Goal: Transaction & Acquisition: Purchase product/service

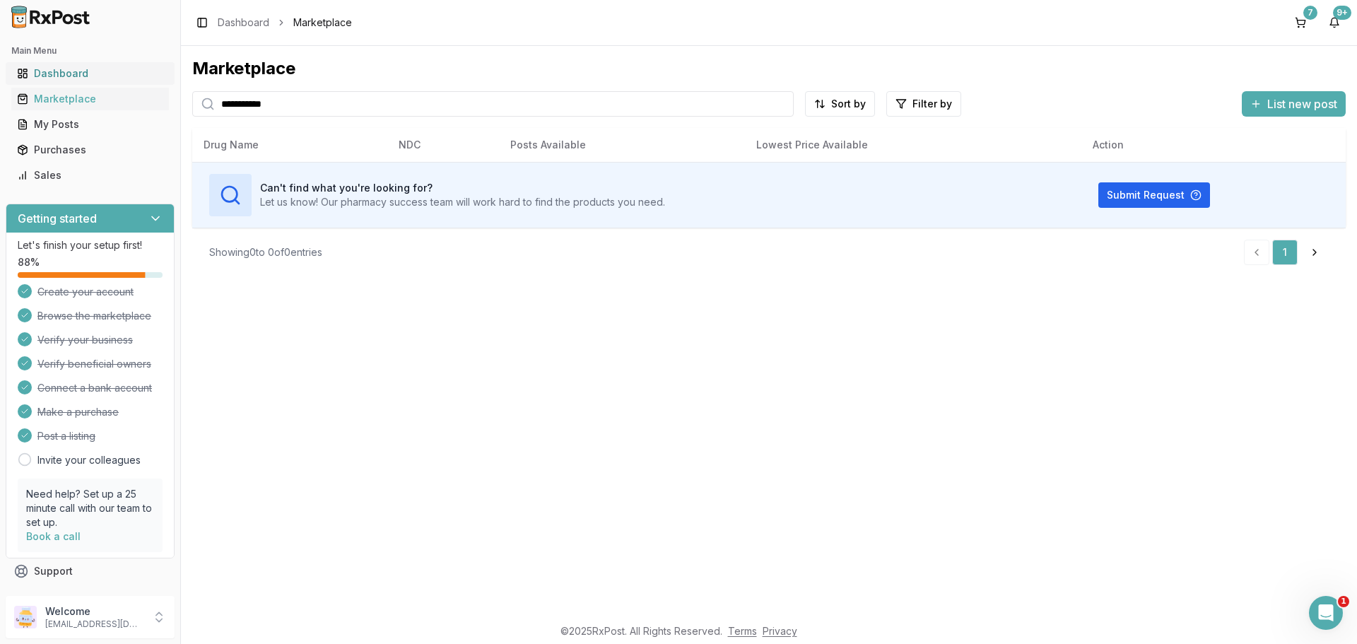
click at [75, 71] on div "Dashboard" at bounding box center [90, 73] width 146 height 14
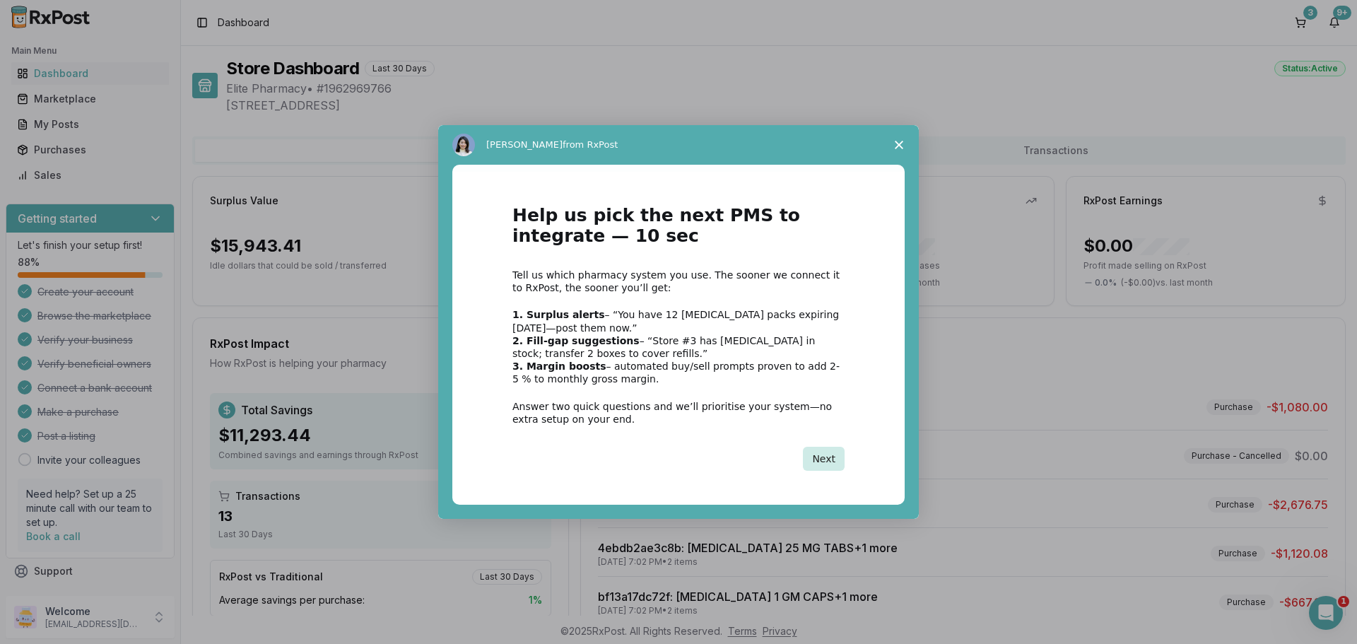
click at [831, 455] on button "Next" at bounding box center [824, 459] width 42 height 24
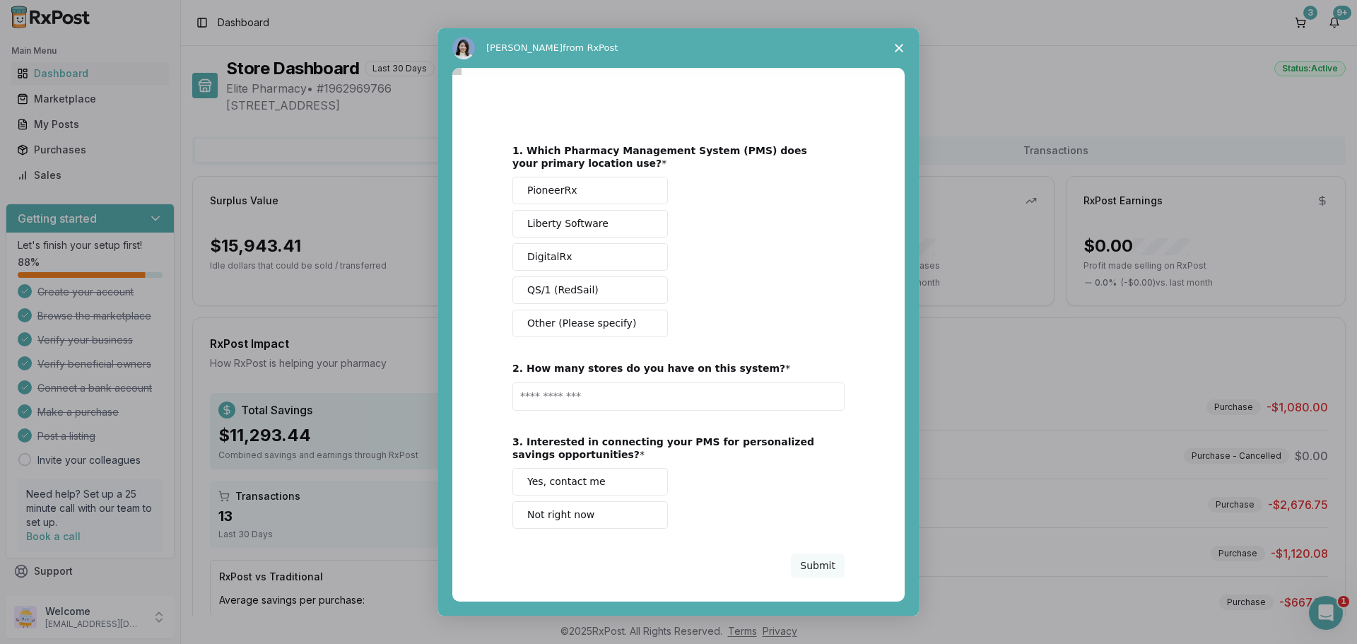
click at [900, 51] on icon "Close survey" at bounding box center [899, 48] width 8 height 8
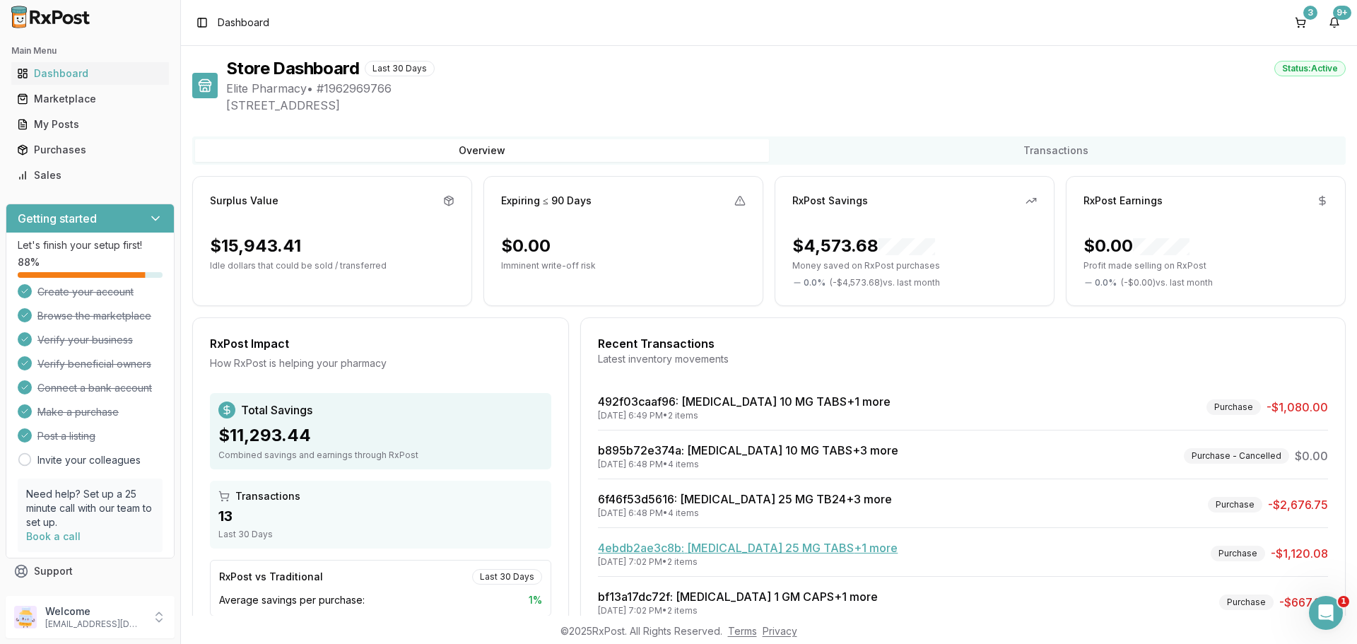
click at [845, 548] on link "4ebdb2ae3c8b : [MEDICAL_DATA] 25 MG TABS +1 more" at bounding box center [748, 548] width 300 height 14
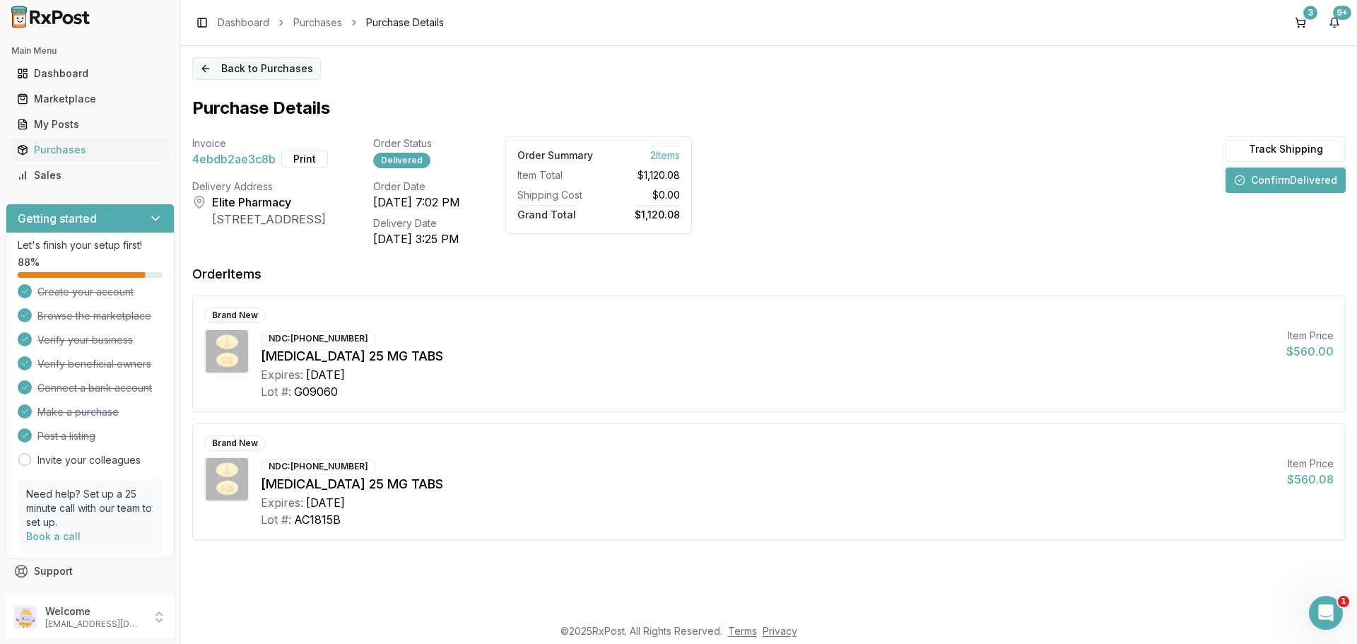
click at [222, 61] on button "Back to Purchases" at bounding box center [256, 68] width 129 height 23
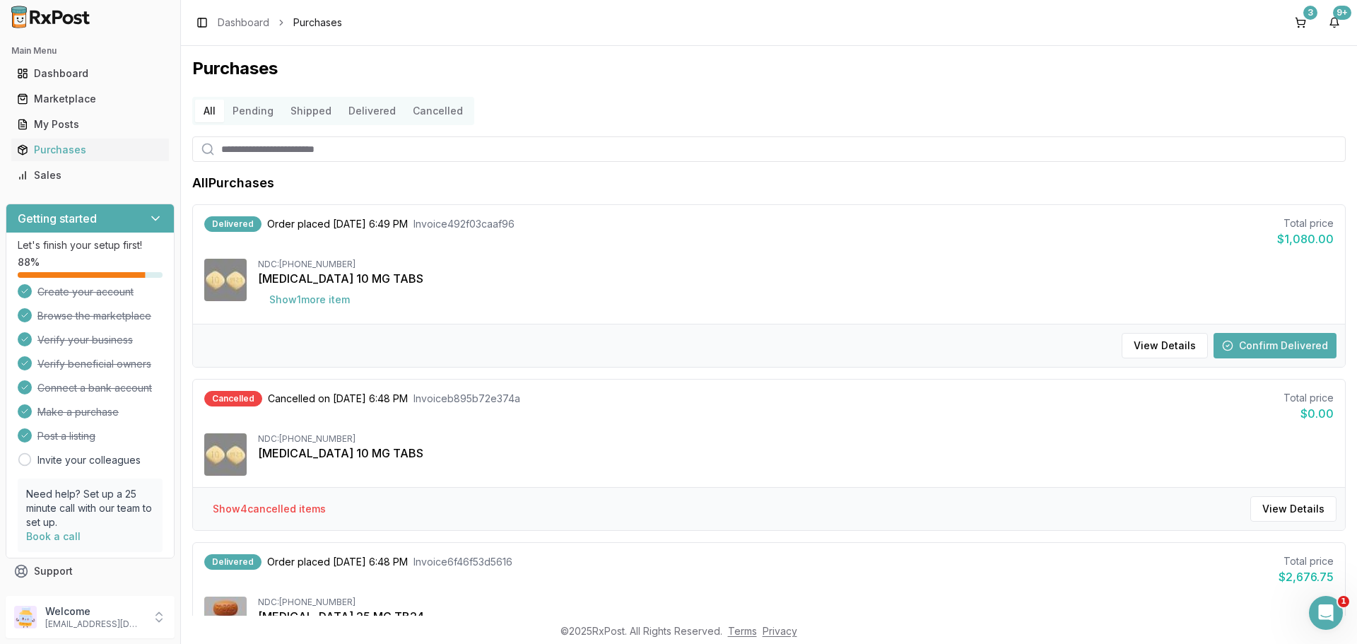
click at [471, 145] on input "search" at bounding box center [768, 148] width 1153 height 25
type input "****"
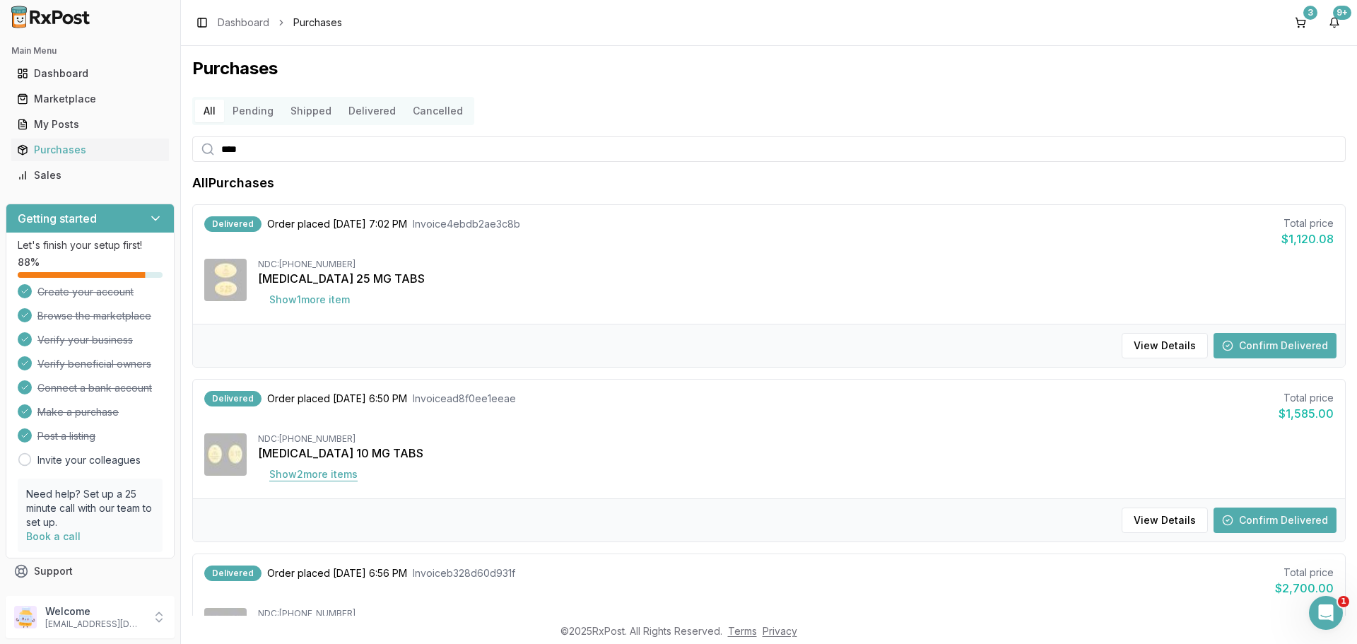
click at [341, 471] on button "Show 2 more item s" at bounding box center [313, 474] width 111 height 25
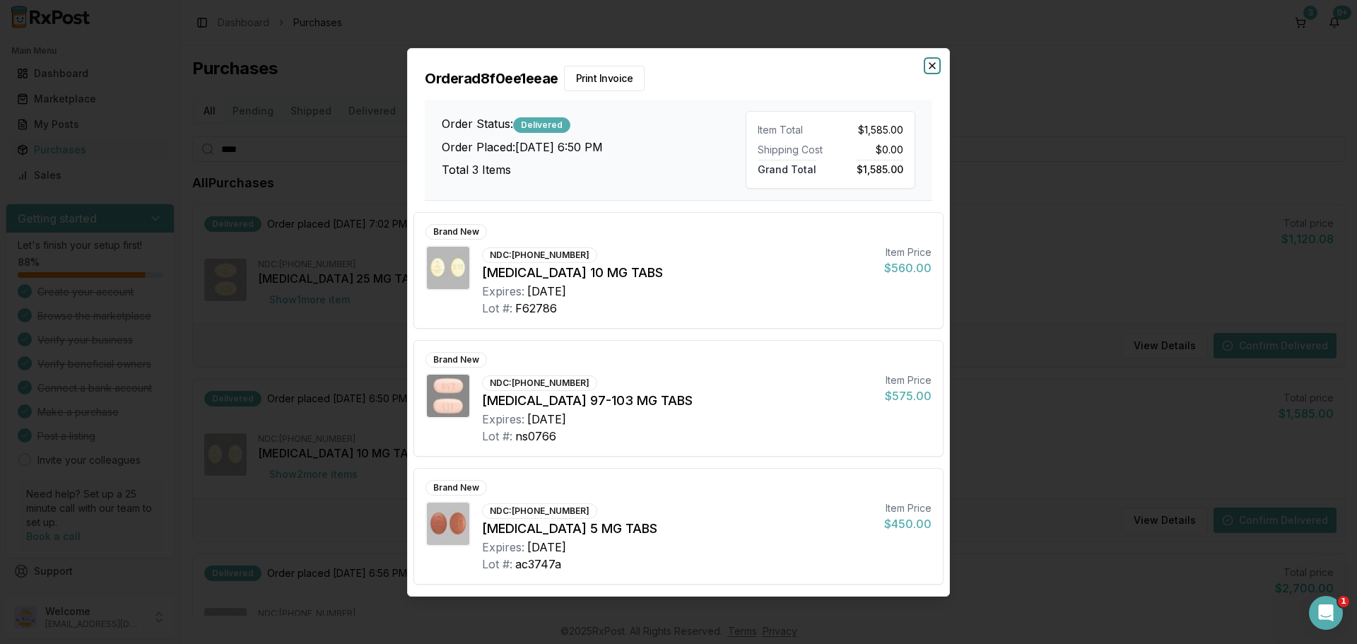
click at [930, 66] on icon "button" at bounding box center [932, 65] width 11 height 11
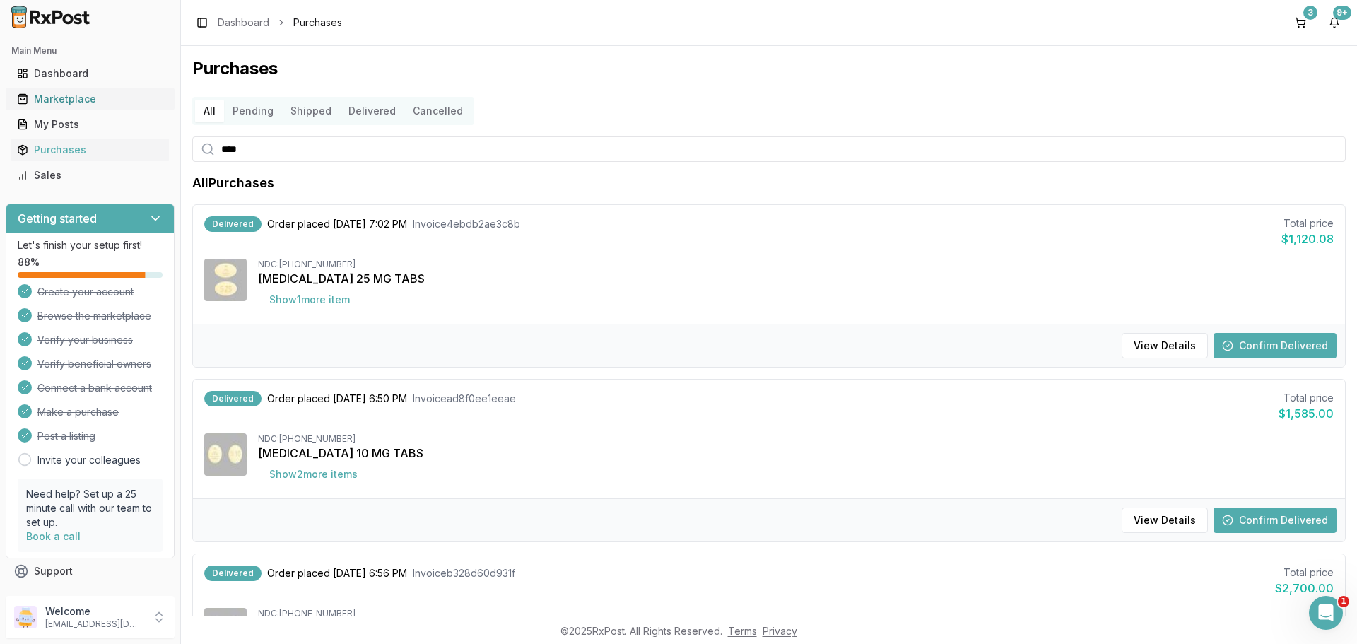
click at [77, 102] on div "Marketplace" at bounding box center [90, 99] width 146 height 14
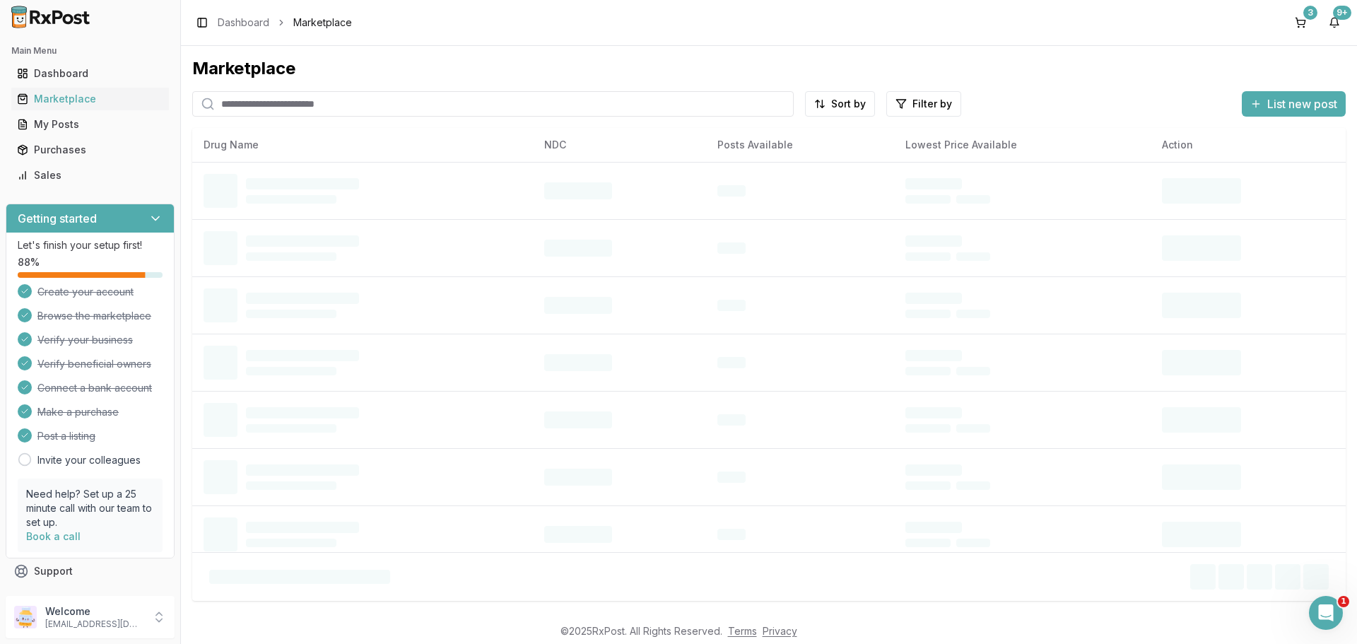
click at [297, 102] on input "search" at bounding box center [492, 103] width 601 height 25
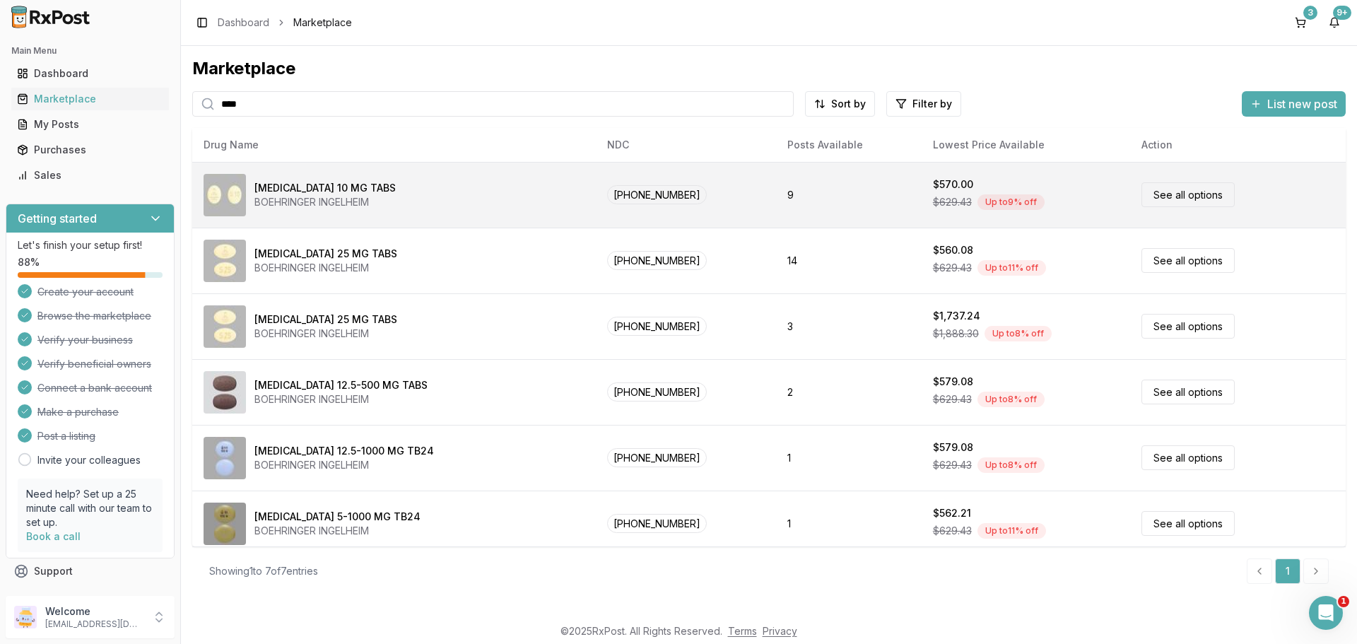
type input "****"
click at [471, 198] on div "[MEDICAL_DATA] 10 MG TABS BOEHRINGER INGELHEIM" at bounding box center [394, 195] width 381 height 42
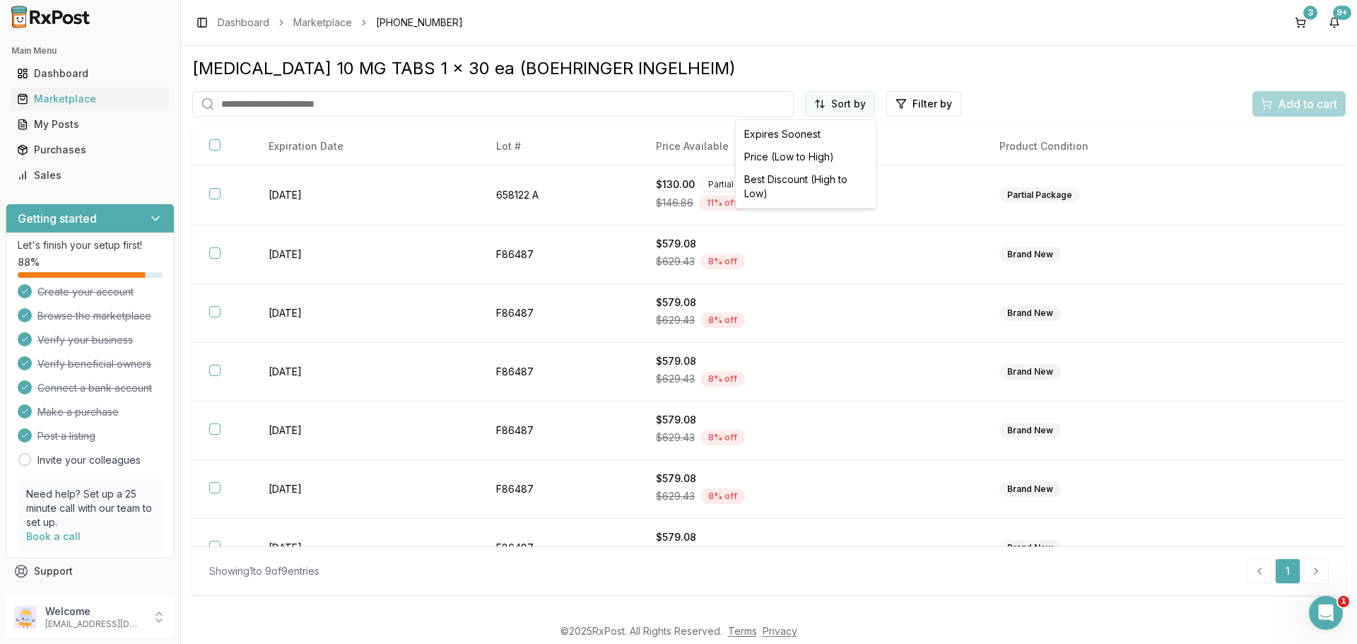
click at [837, 101] on html "Main Menu Dashboard Marketplace My Posts Purchases Sales Getting started Let's …" at bounding box center [678, 322] width 1357 height 644
click at [788, 157] on div "Price (Low to High)" at bounding box center [806, 157] width 134 height 23
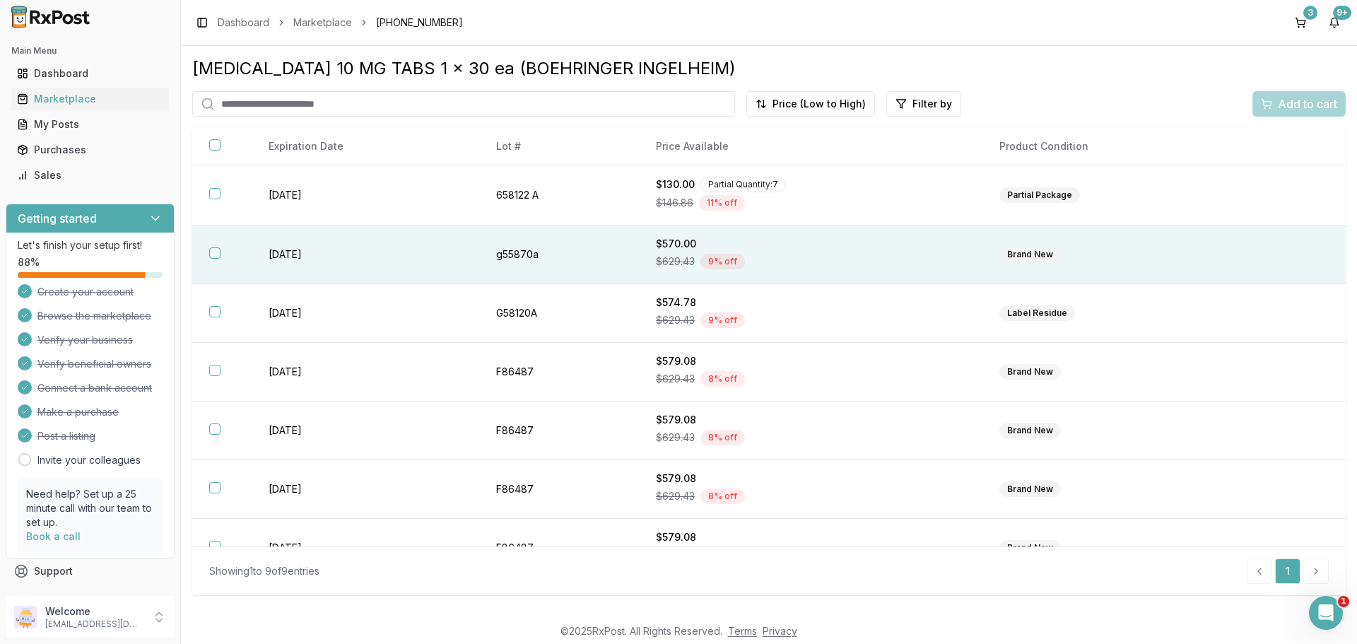
click at [211, 252] on button "button" at bounding box center [214, 252] width 11 height 11
click at [1286, 105] on span "Add to cart" at bounding box center [1307, 103] width 59 height 17
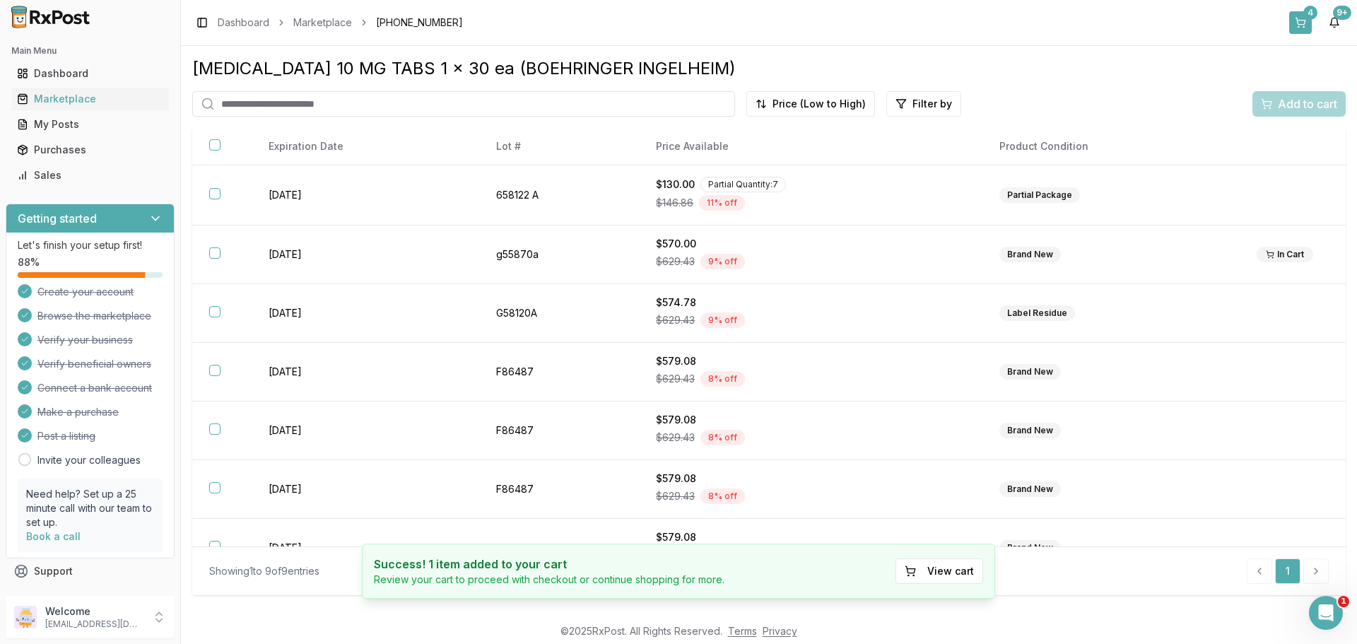
click at [1303, 17] on button "4" at bounding box center [1300, 22] width 23 height 23
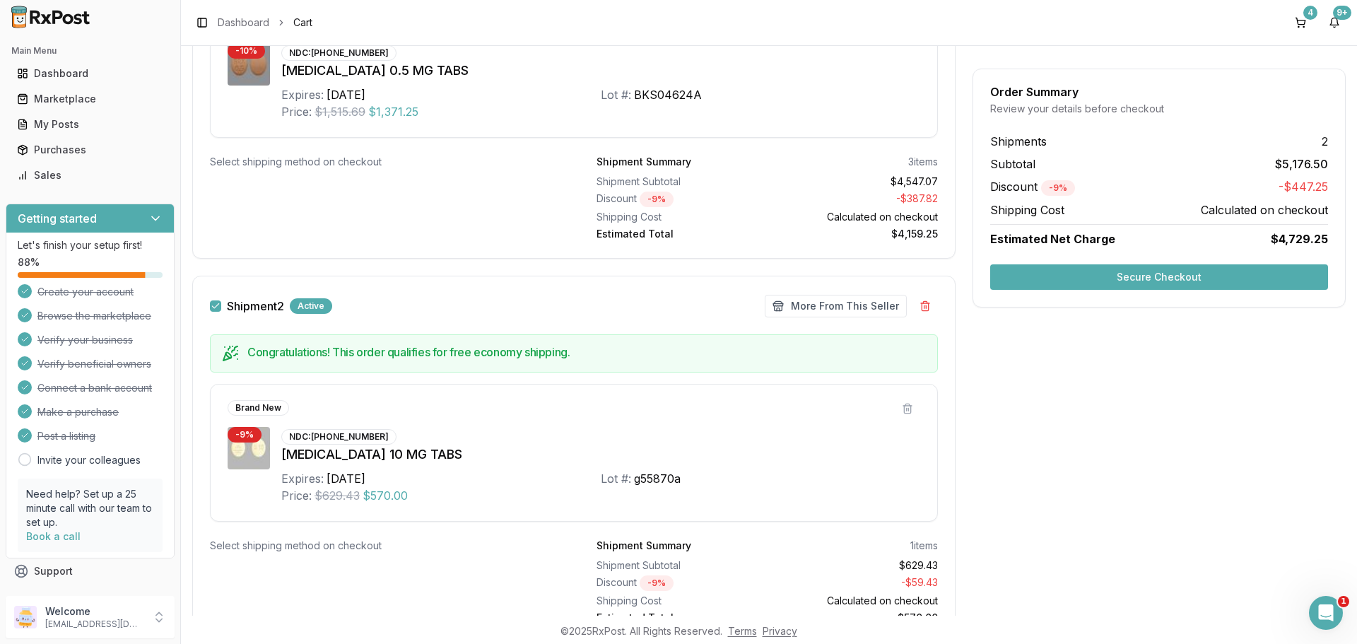
scroll to position [739, 0]
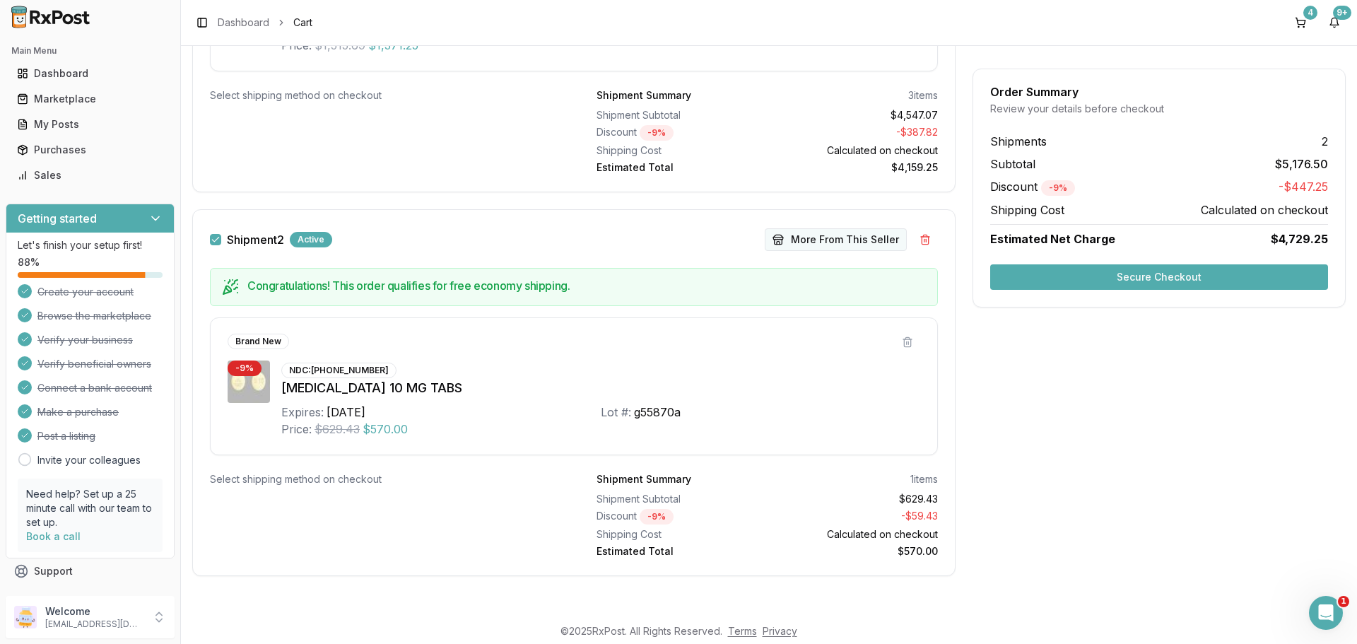
click at [850, 243] on button "More From This Seller" at bounding box center [836, 239] width 142 height 23
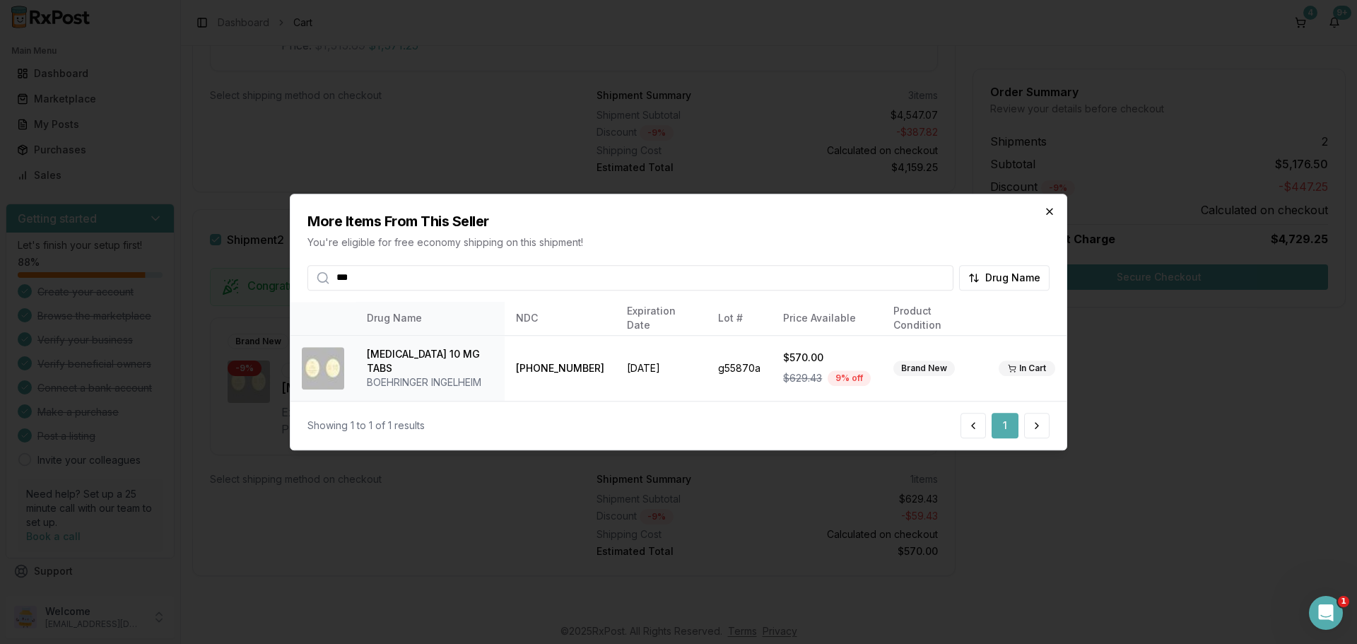
type input "***"
click at [1049, 213] on icon "button" at bounding box center [1049, 211] width 11 height 11
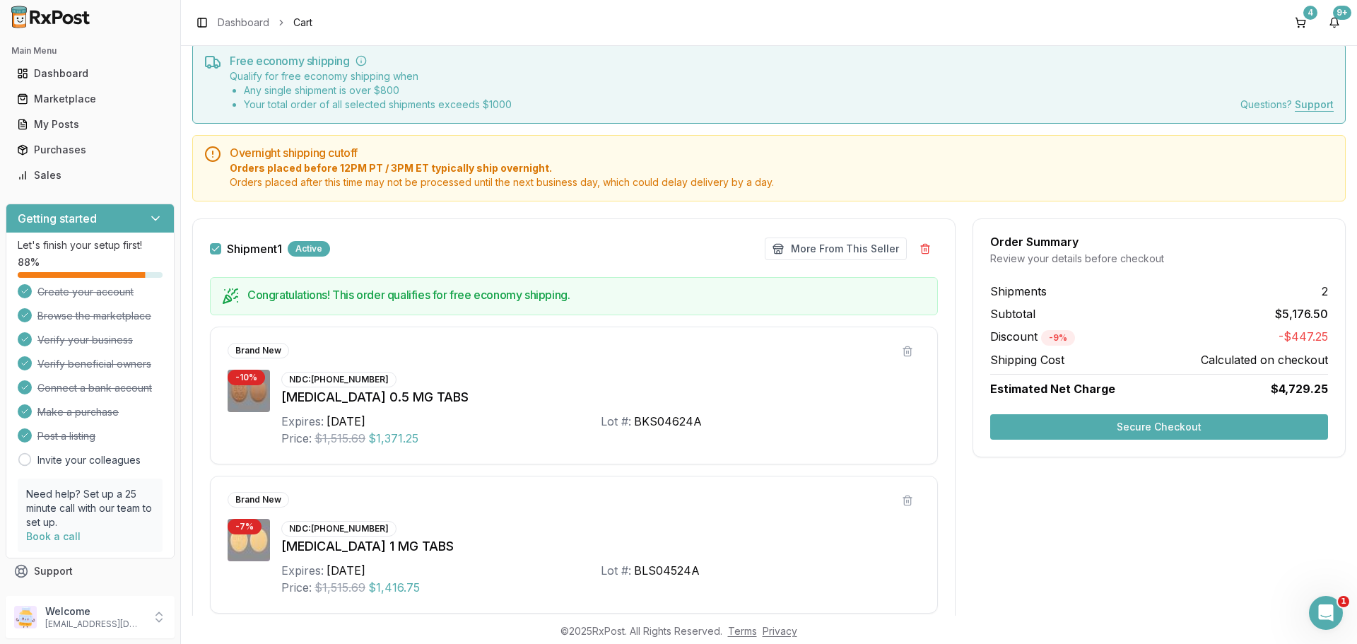
scroll to position [0, 0]
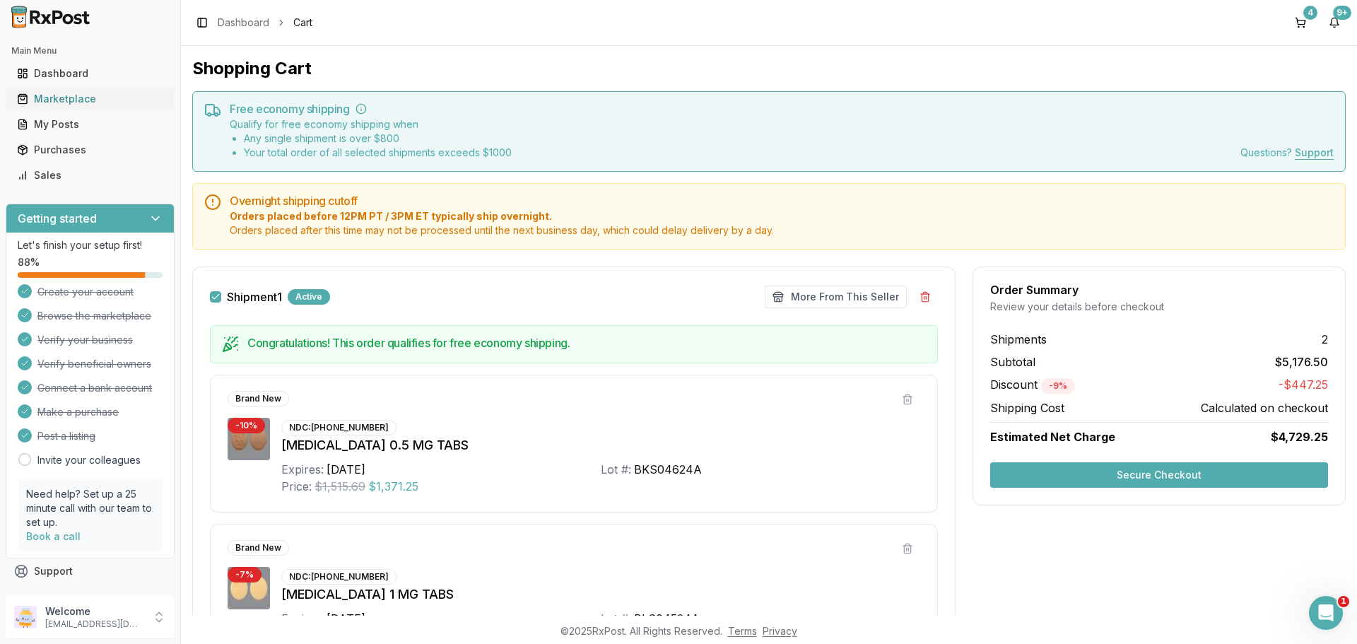
click at [57, 101] on div "Marketplace" at bounding box center [90, 99] width 146 height 14
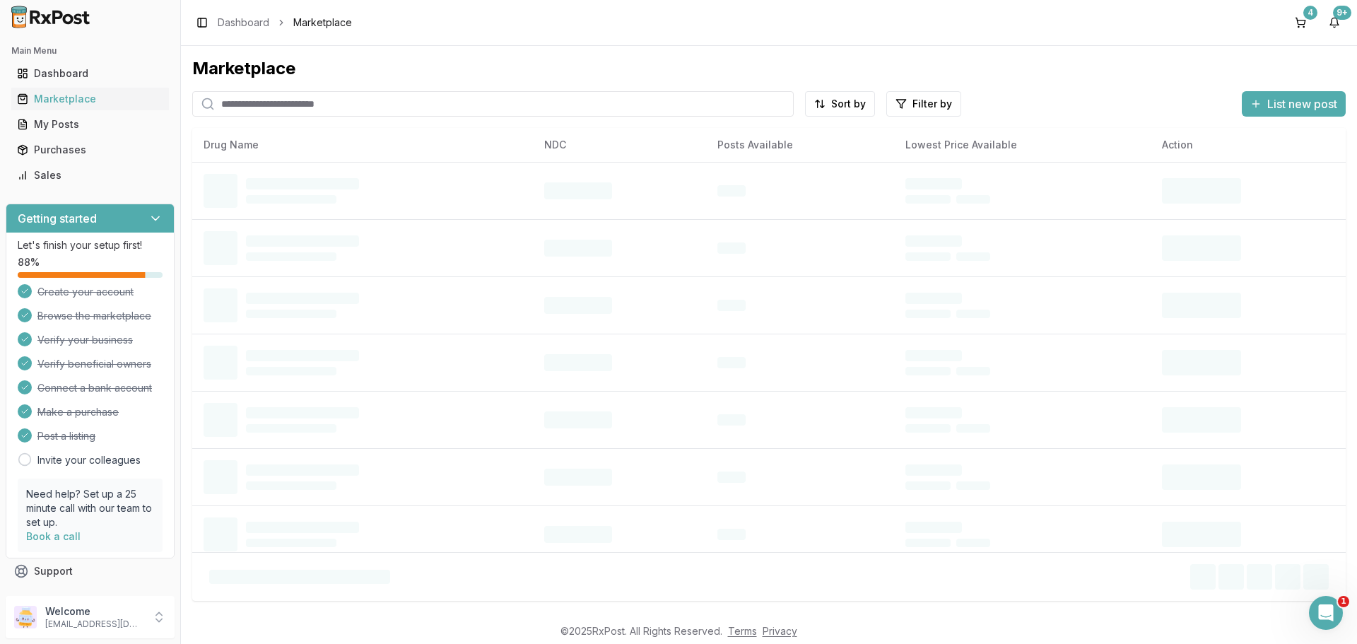
click at [257, 100] on input "search" at bounding box center [492, 103] width 601 height 25
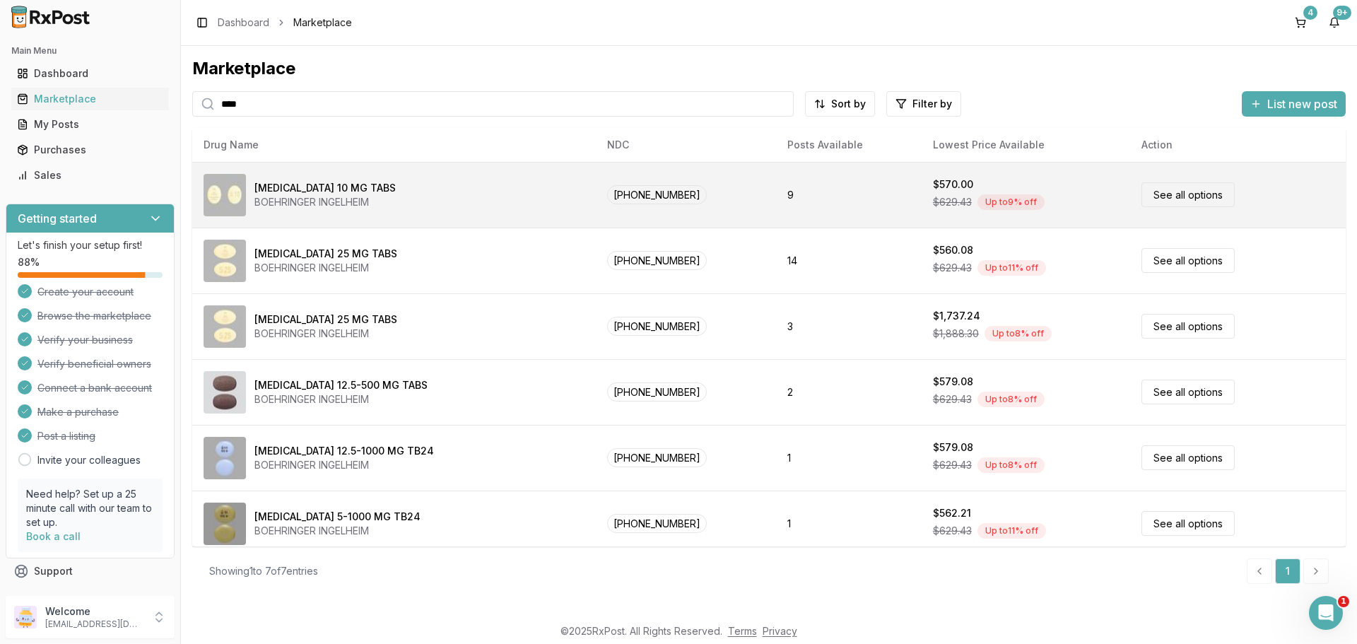
type input "****"
click at [432, 212] on div "[MEDICAL_DATA] 10 MG TABS BOEHRINGER INGELHEIM" at bounding box center [394, 195] width 381 height 42
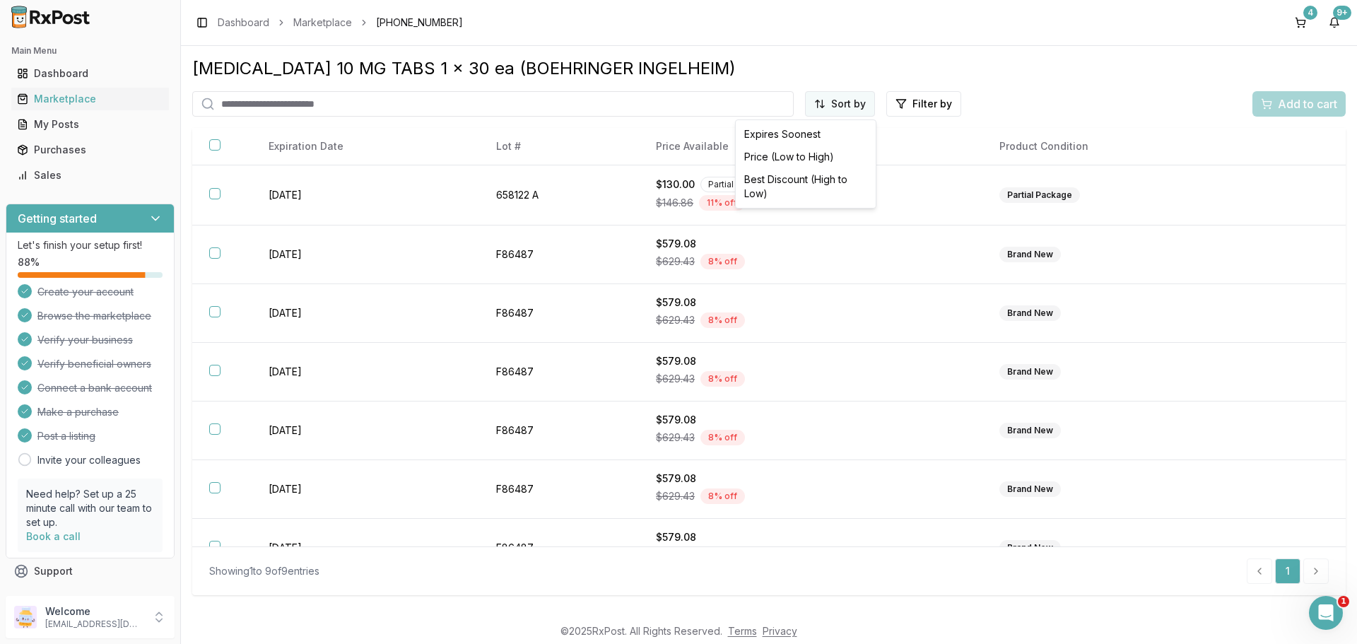
click at [837, 101] on html "Main Menu Dashboard Marketplace My Posts Purchases Sales Getting started Let's …" at bounding box center [678, 322] width 1357 height 644
click at [808, 155] on div "Price (Low to High)" at bounding box center [806, 157] width 134 height 23
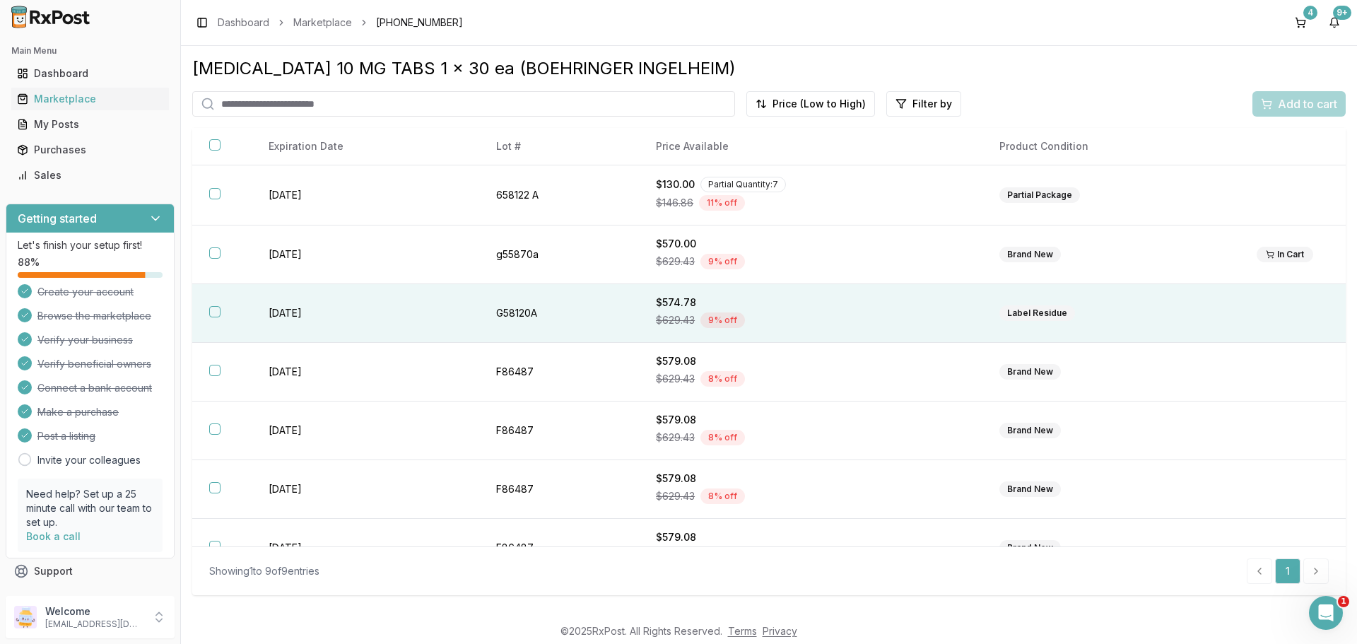
click at [623, 310] on td "G58120A" at bounding box center [559, 313] width 160 height 59
click at [1300, 105] on span "Add to cart" at bounding box center [1307, 103] width 59 height 17
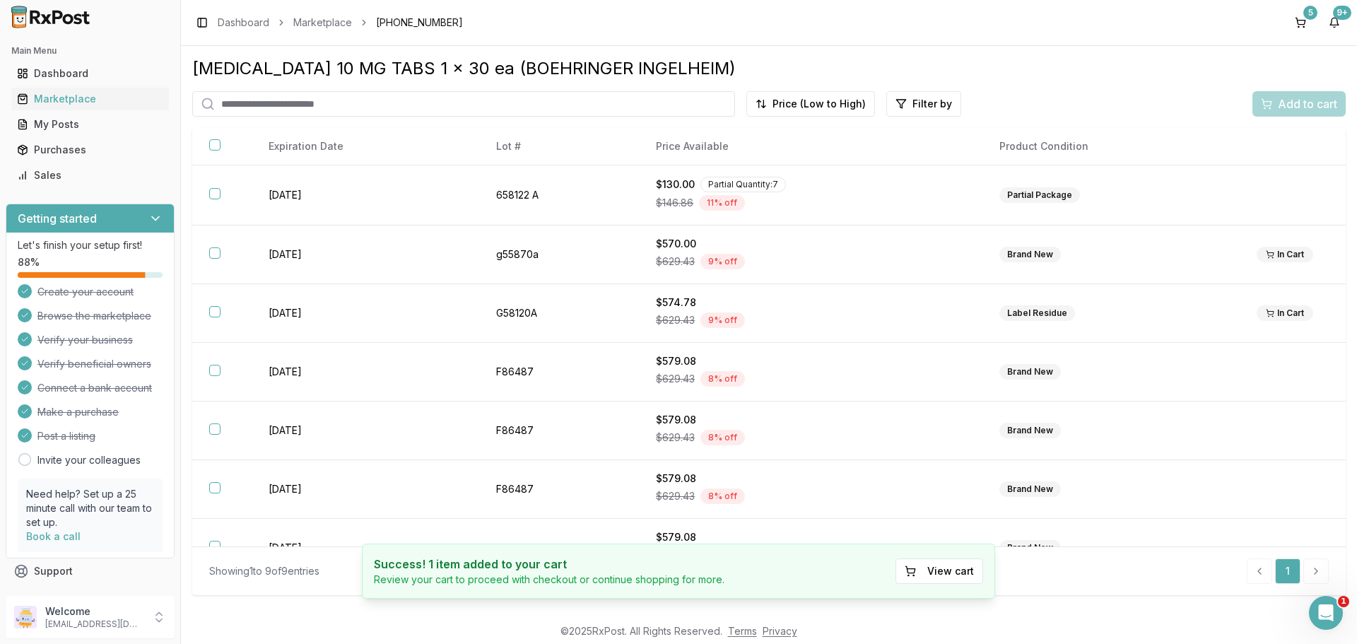
click at [965, 551] on div "Success! 1 item added to your cart Review your cart to proceed with checkout or…" at bounding box center [678, 571] width 633 height 55
click at [958, 565] on button "View cart" at bounding box center [940, 570] width 88 height 25
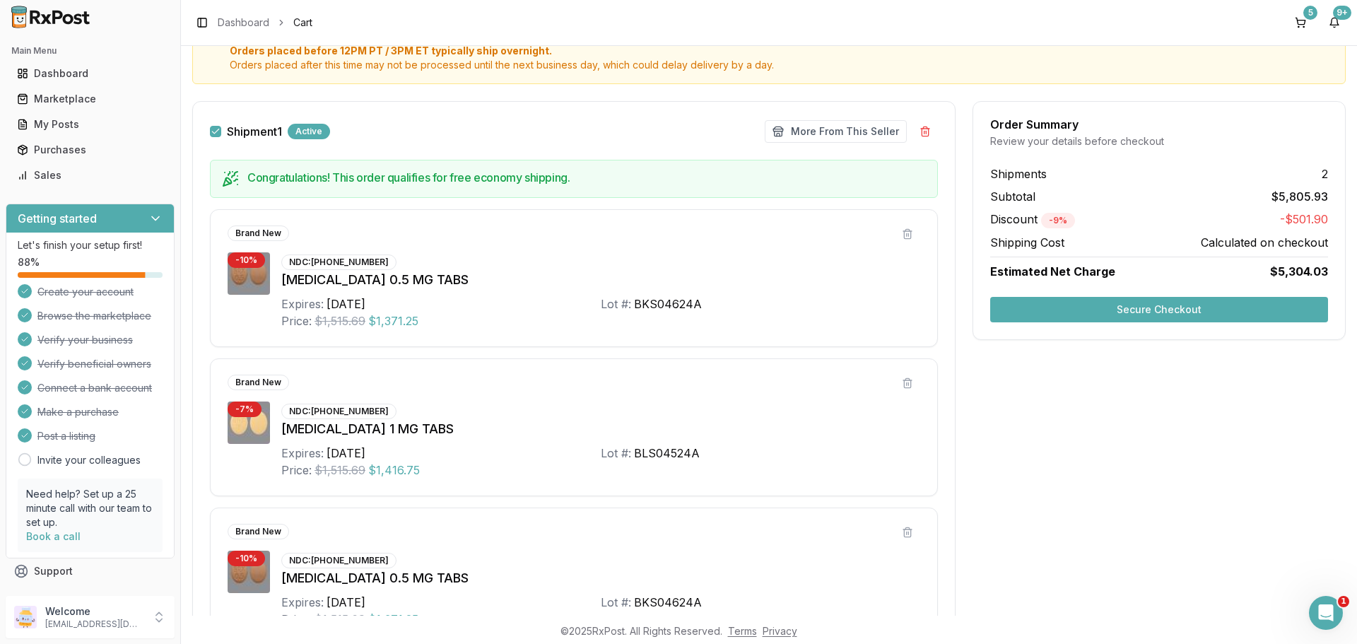
scroll to position [134, 0]
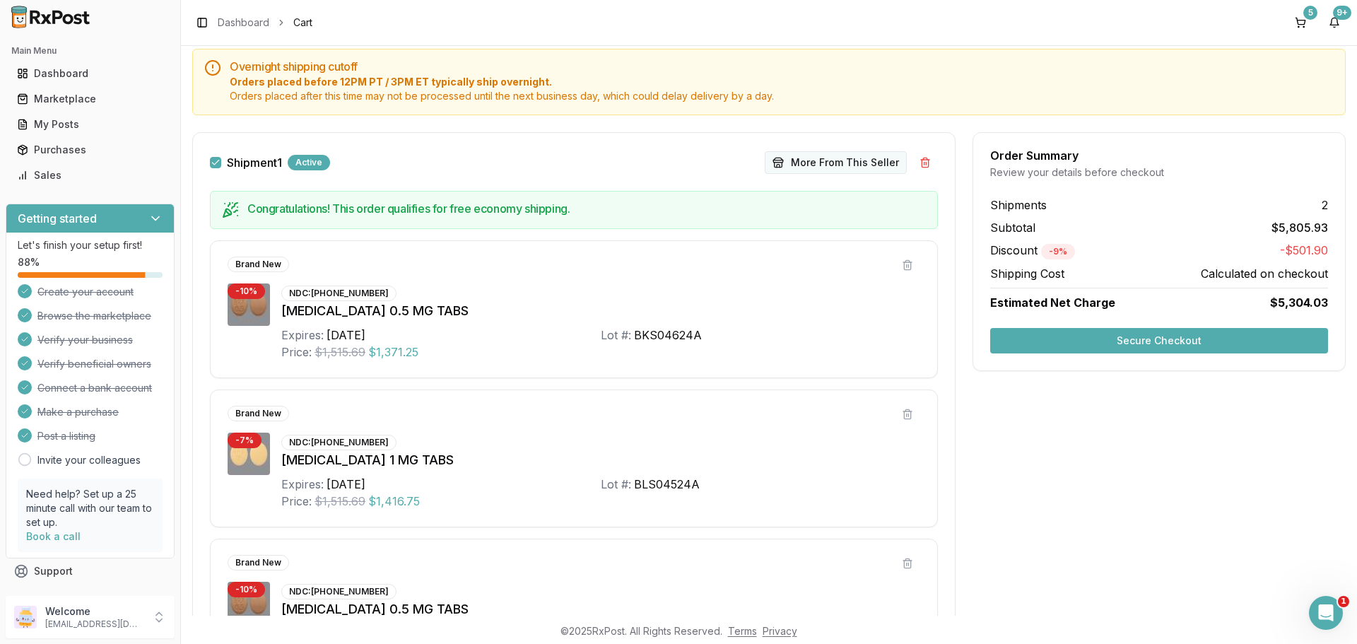
click at [815, 161] on button "More From This Seller" at bounding box center [836, 162] width 142 height 23
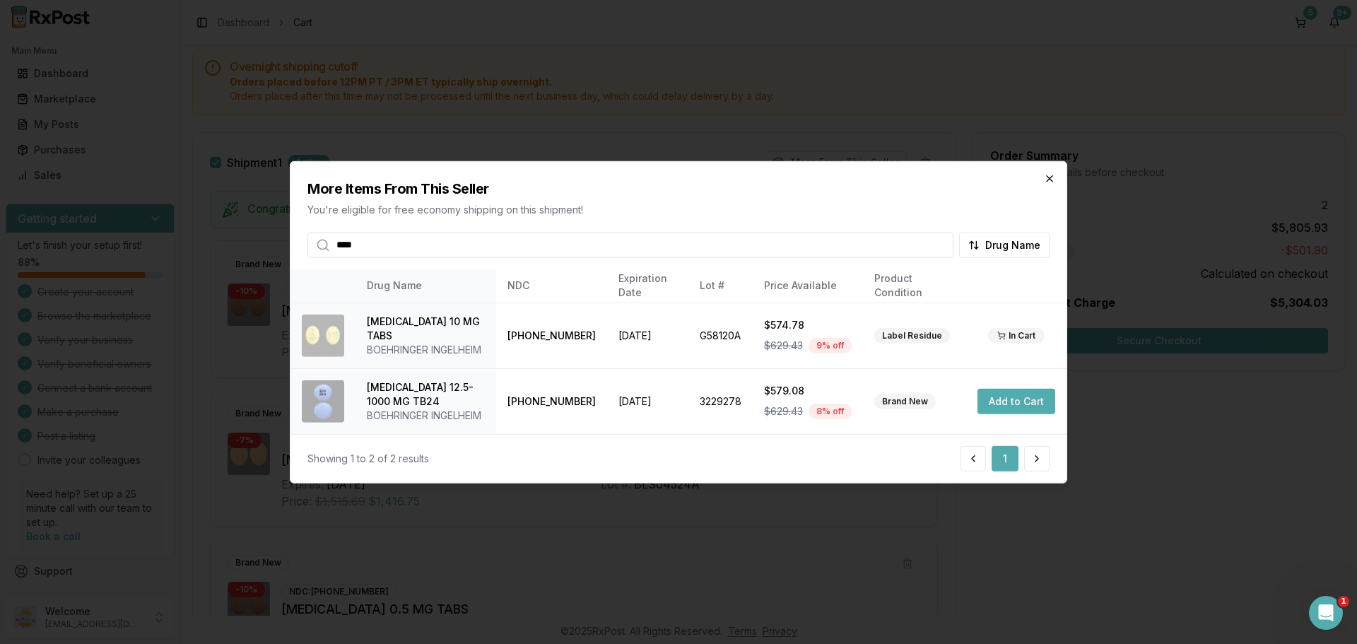
type input "****"
click at [1046, 172] on icon "button" at bounding box center [1049, 177] width 11 height 11
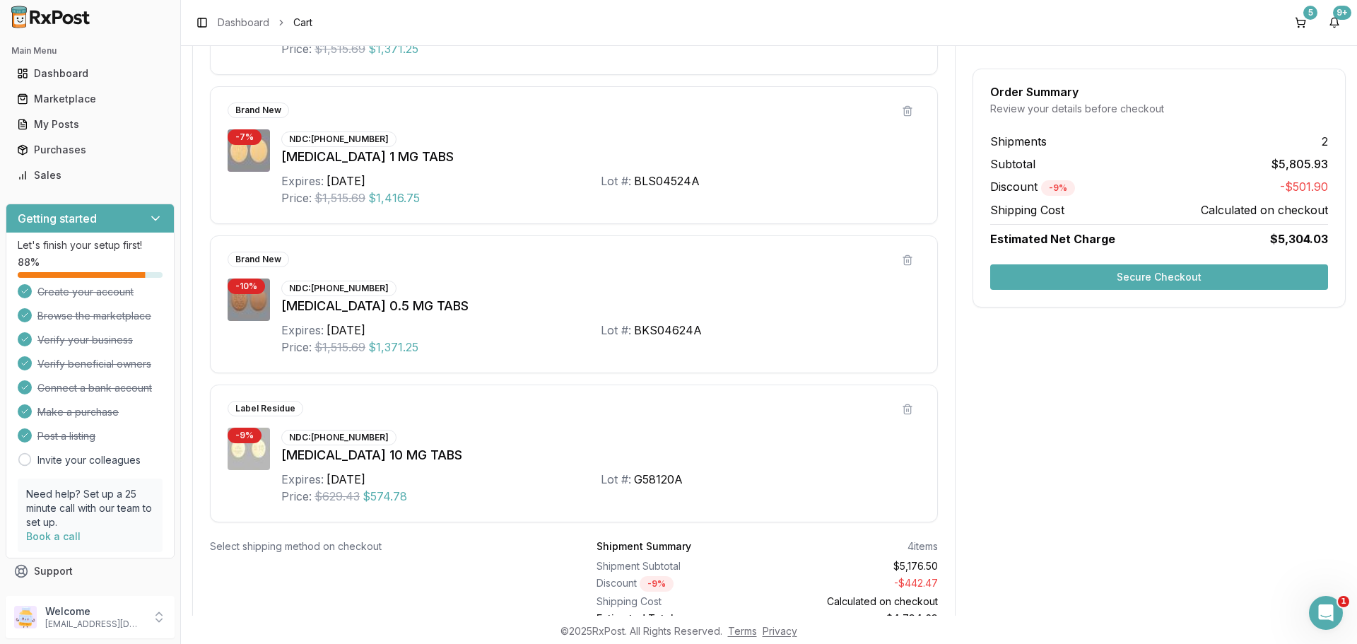
scroll to position [417, 0]
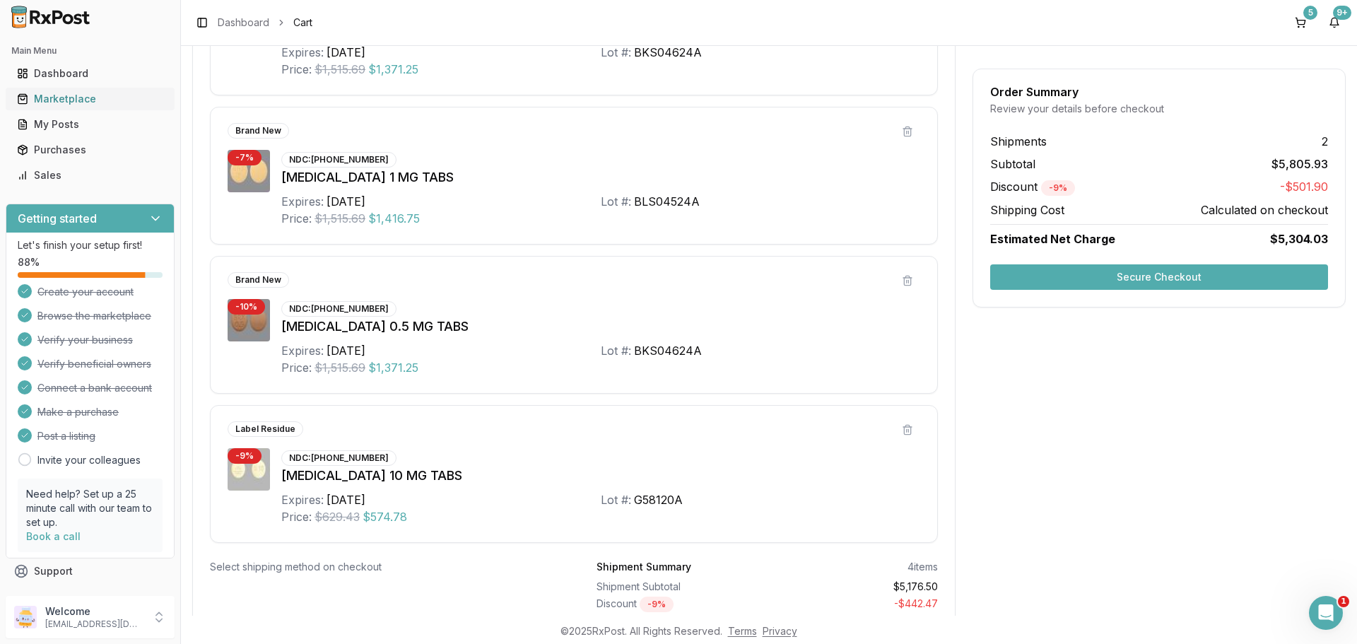
click at [81, 95] on div "Marketplace" at bounding box center [90, 99] width 146 height 14
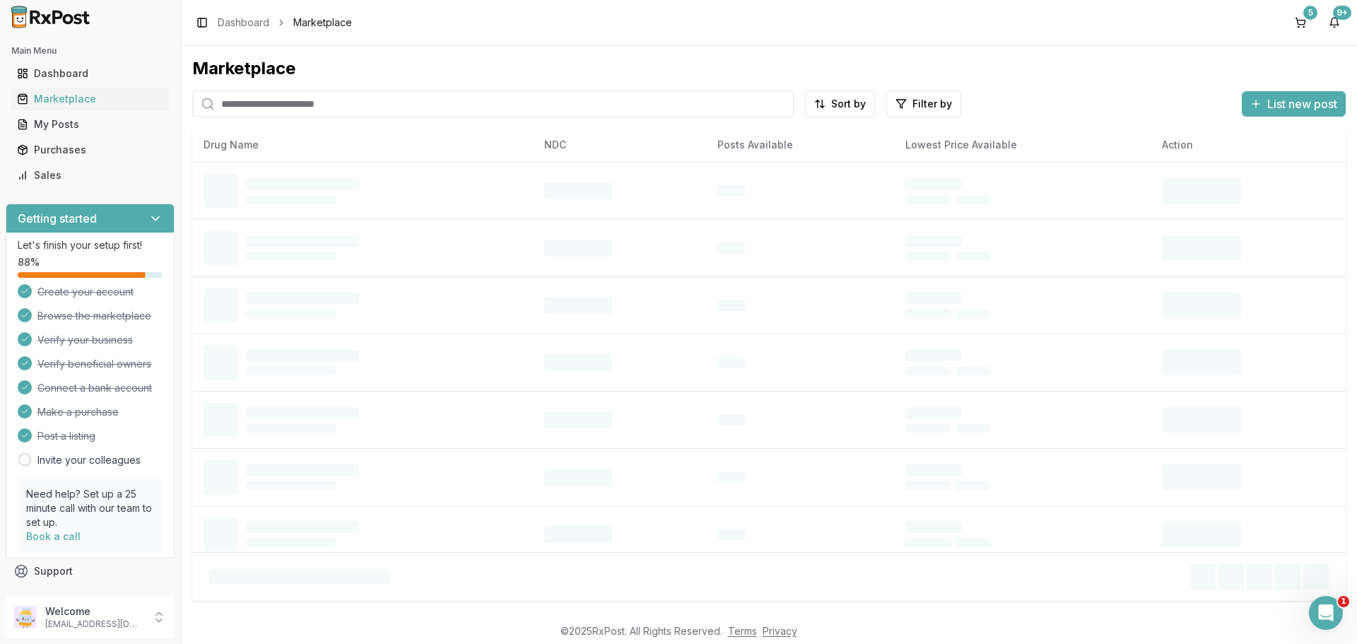
click at [252, 98] on input "search" at bounding box center [492, 103] width 601 height 25
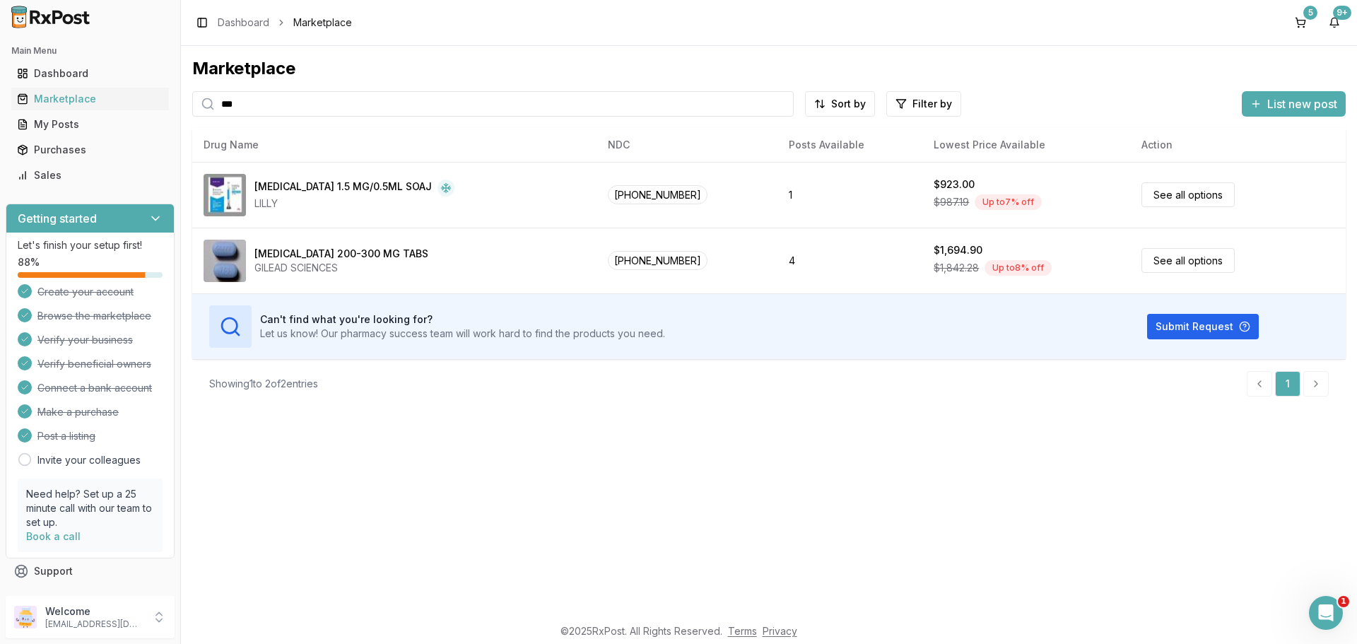
type input "***"
click at [1297, 24] on button "5" at bounding box center [1300, 22] width 23 height 23
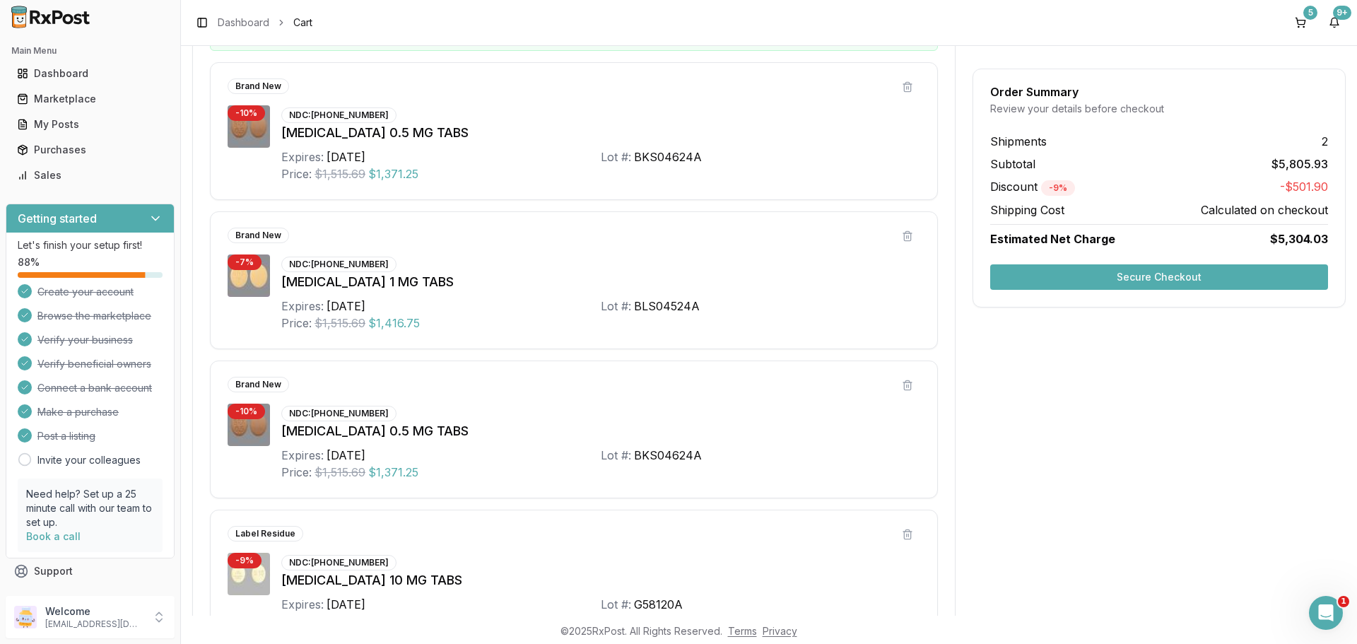
scroll to position [283, 0]
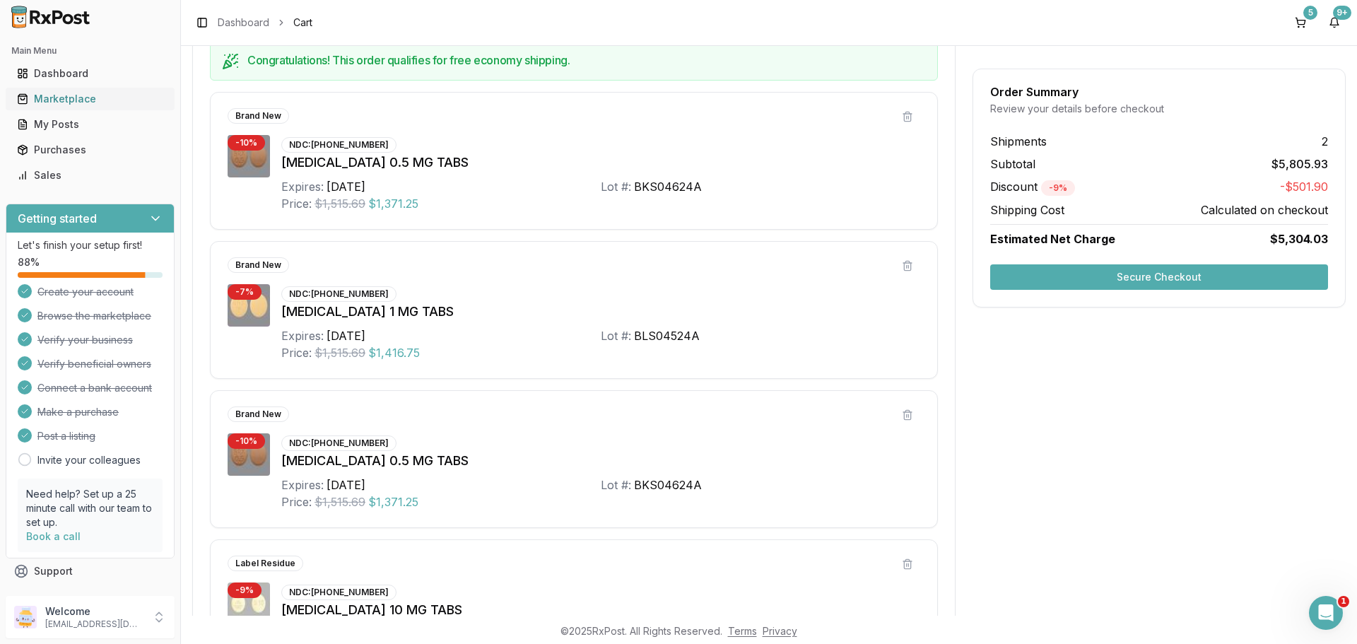
click at [93, 96] on div "Marketplace" at bounding box center [90, 99] width 146 height 14
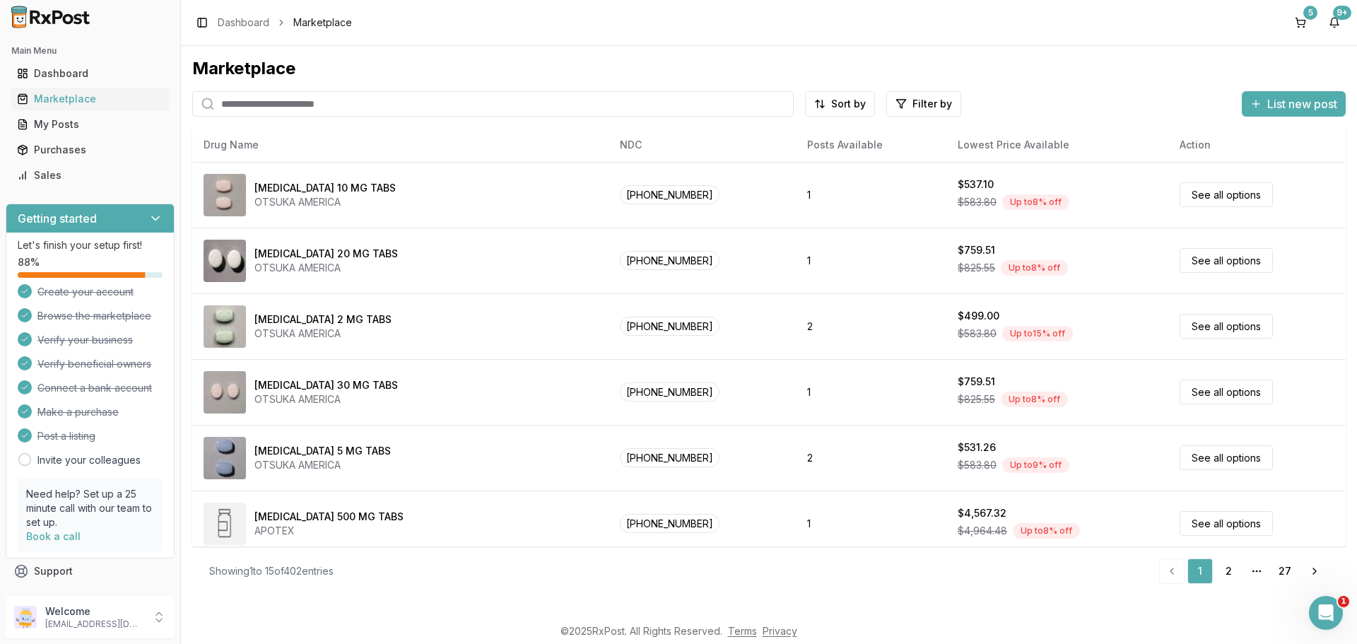
click at [259, 98] on input "search" at bounding box center [492, 103] width 601 height 25
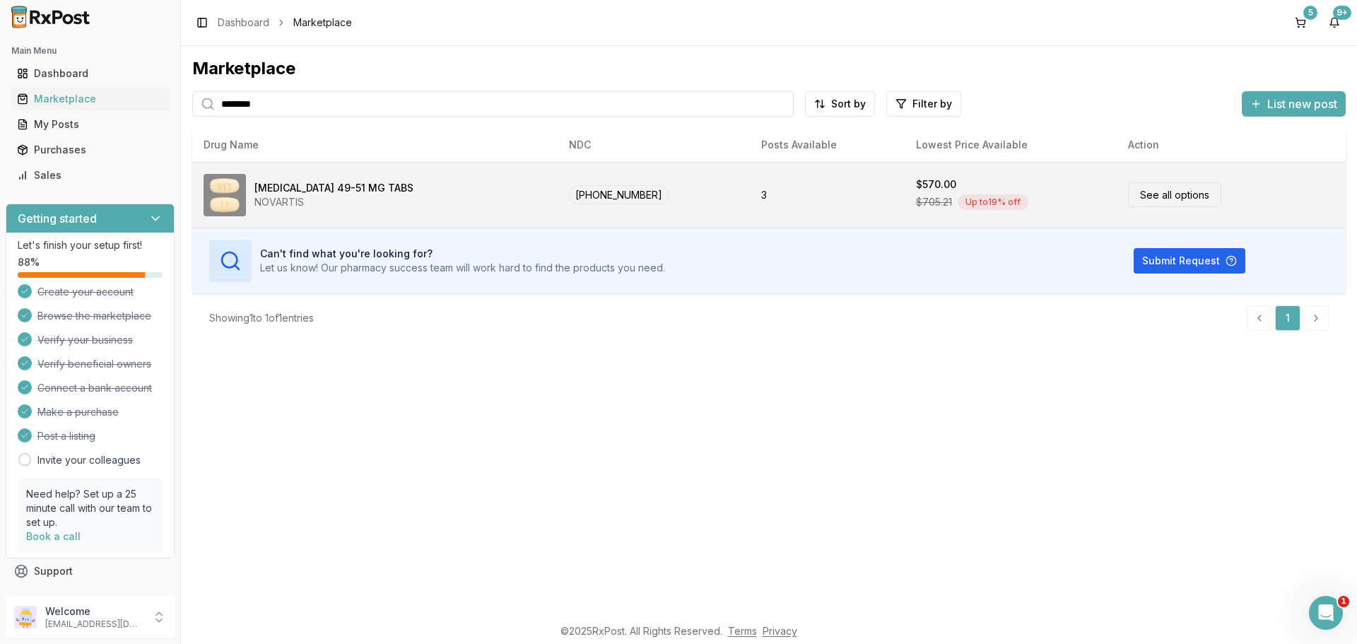
type input "********"
click at [330, 182] on div "[MEDICAL_DATA] 49-51 MG TABS" at bounding box center [333, 188] width 159 height 14
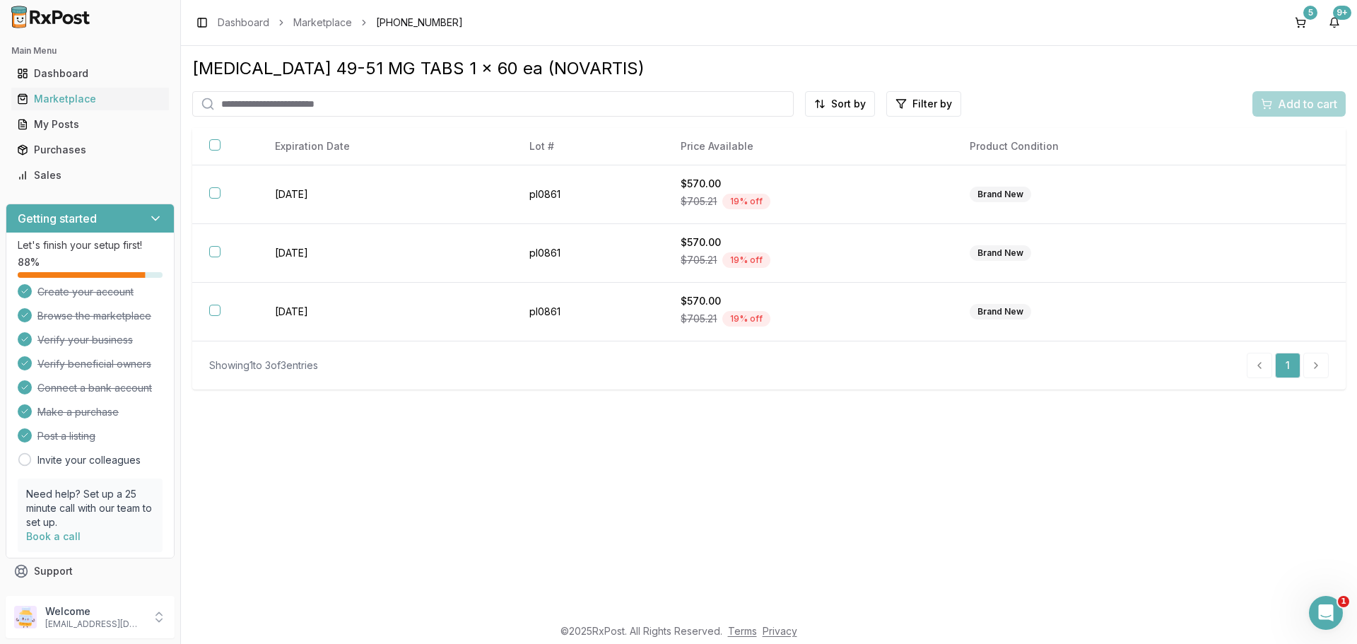
click at [330, 182] on td "[DATE]" at bounding box center [385, 194] width 254 height 59
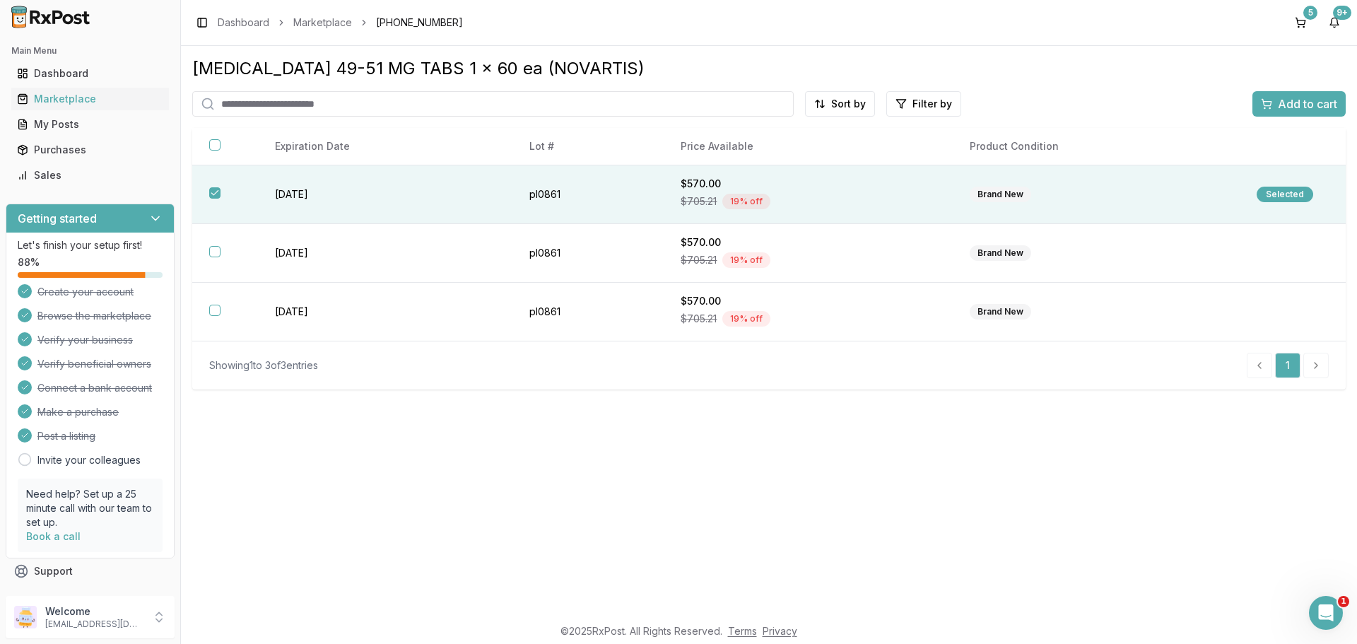
click at [1286, 103] on span "Add to cart" at bounding box center [1307, 103] width 59 height 17
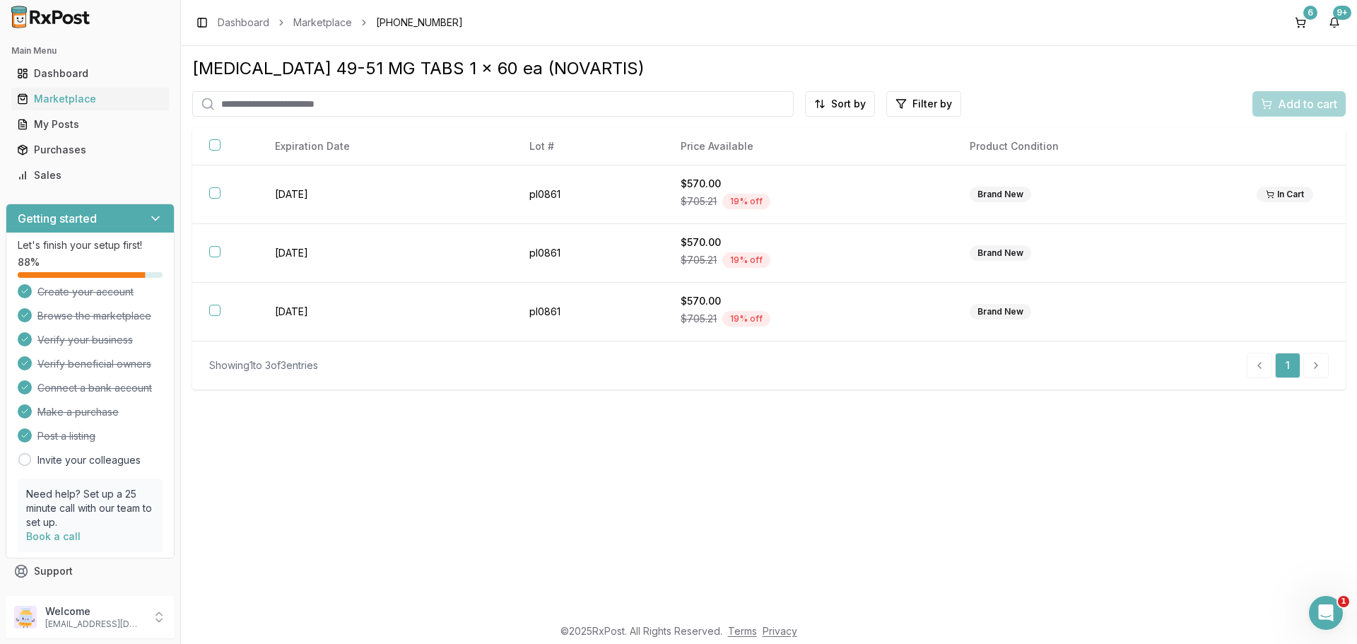
click at [688, 108] on input "search" at bounding box center [492, 103] width 601 height 25
click at [311, 23] on link "Marketplace" at bounding box center [322, 23] width 59 height 14
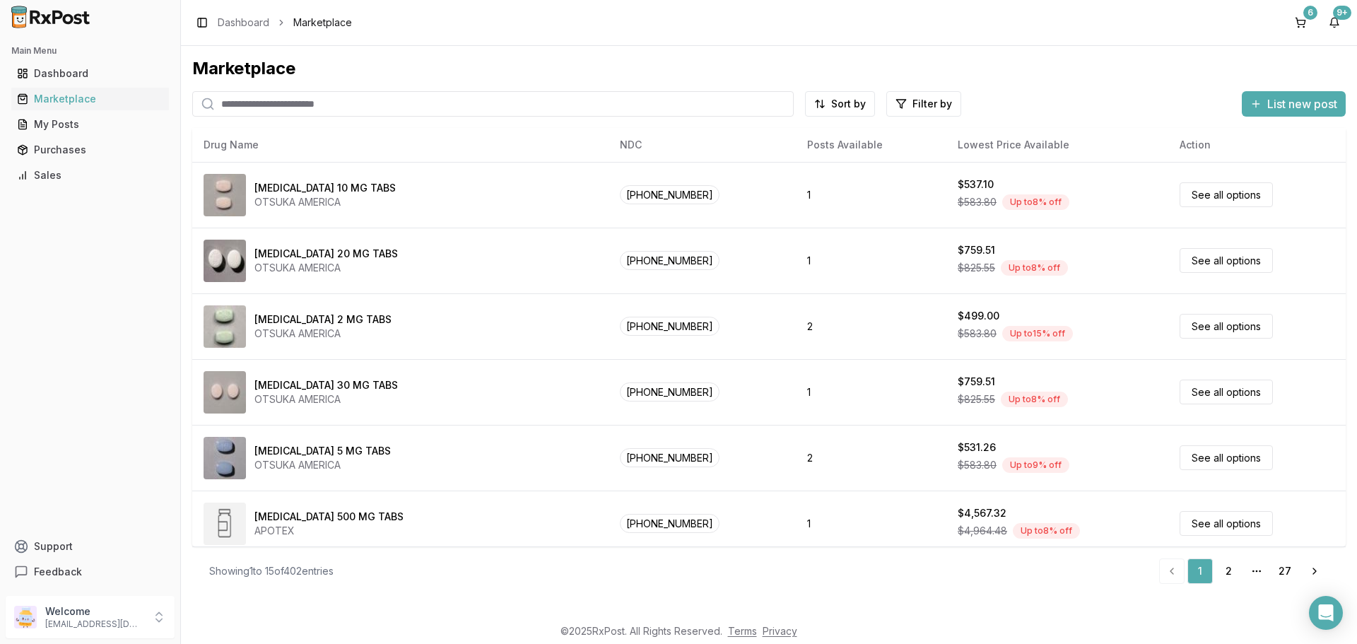
click at [288, 101] on input "search" at bounding box center [492, 103] width 601 height 25
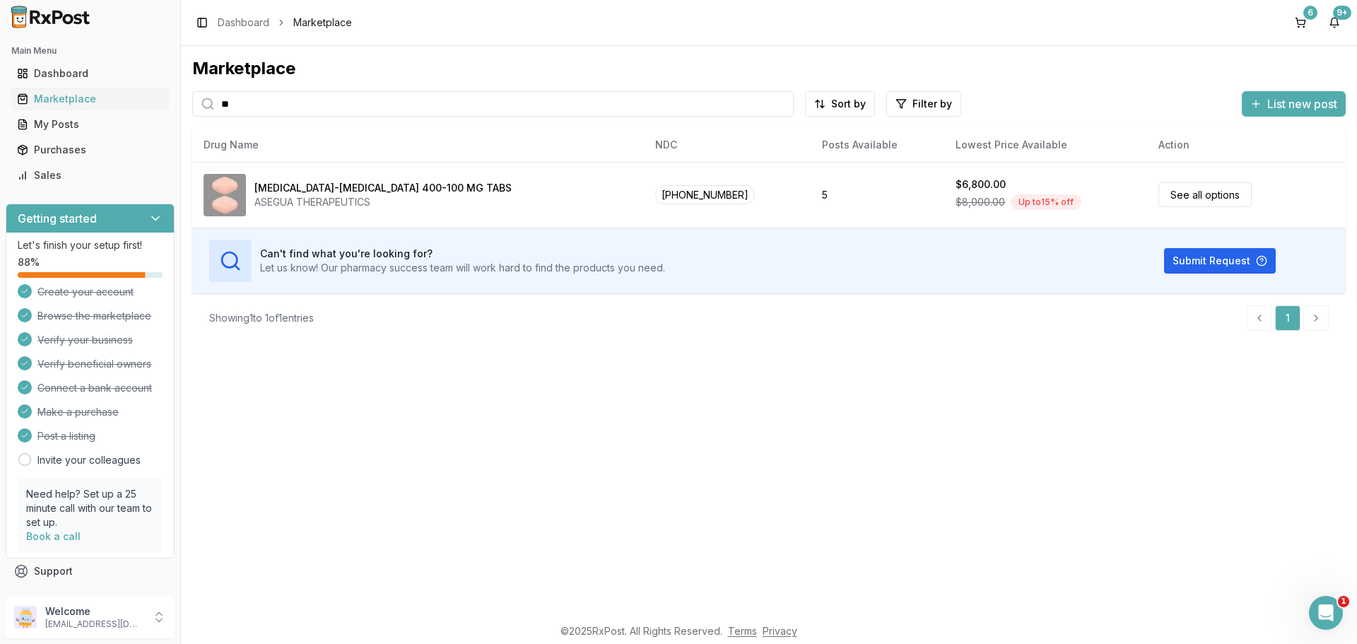
type input "*"
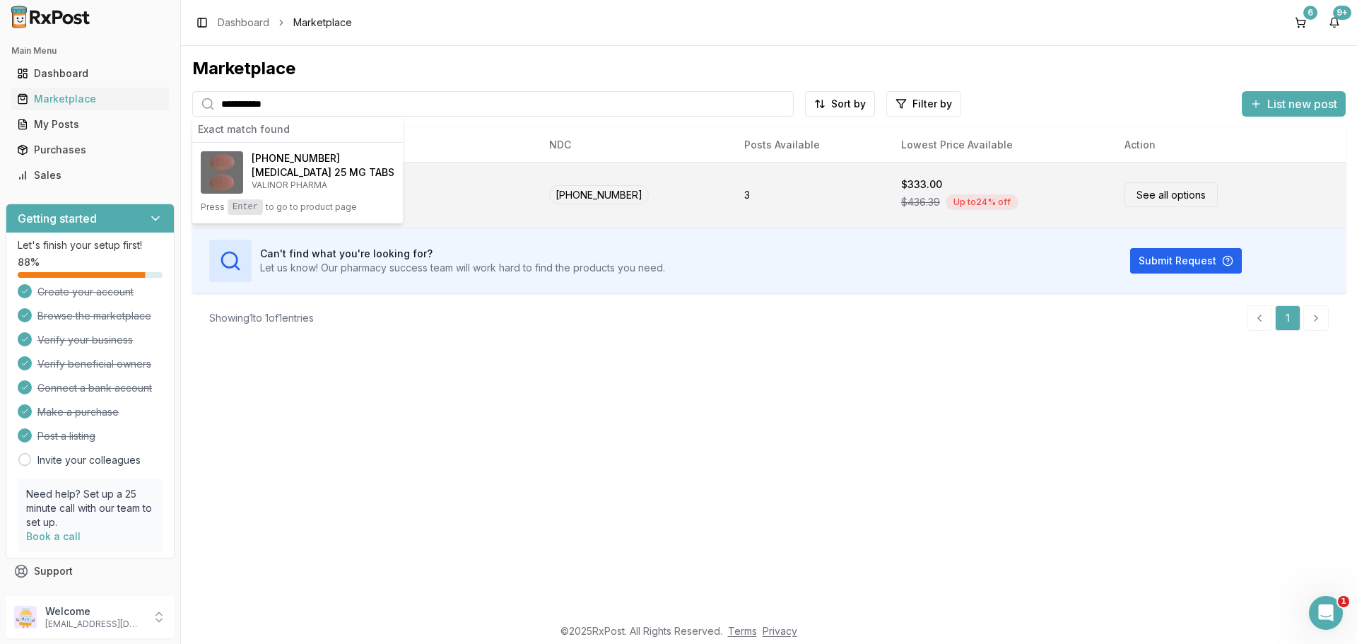
type input "**********"
click at [429, 192] on div "Movantik 25 MG TABS VALINOR PHARMA" at bounding box center [365, 195] width 323 height 42
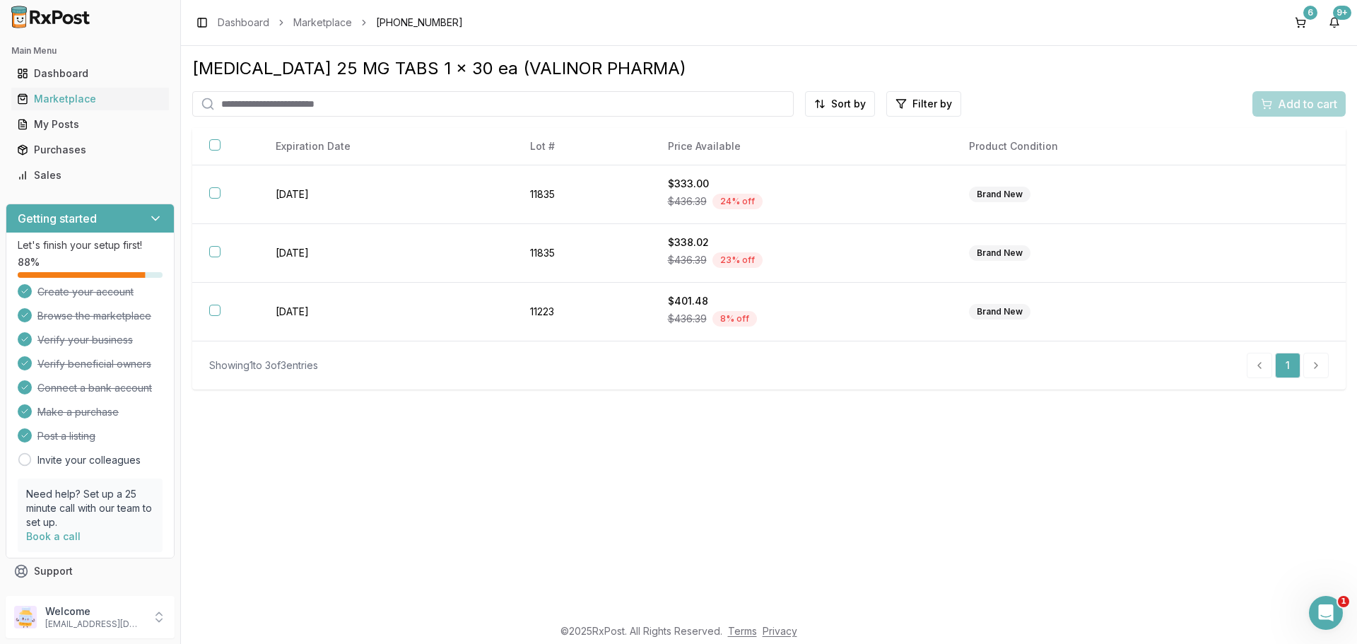
click at [429, 192] on td "2028-05-31" at bounding box center [386, 194] width 255 height 59
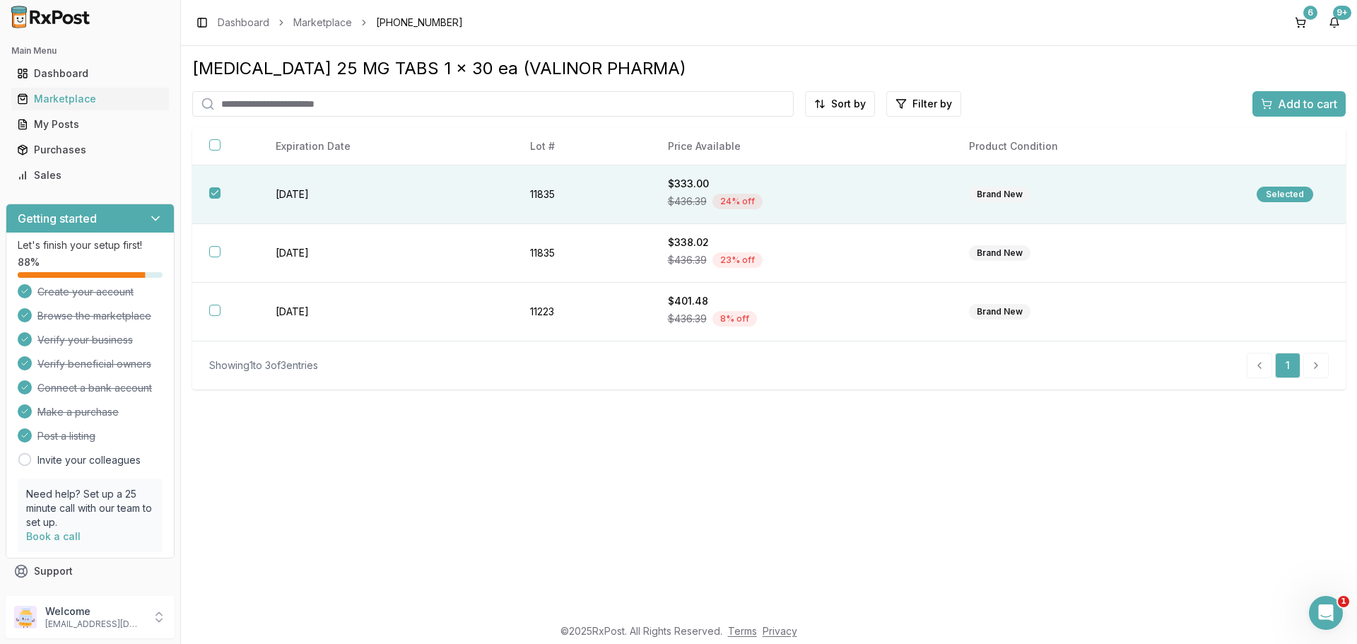
click at [1277, 112] on button "Add to cart" at bounding box center [1298, 103] width 93 height 25
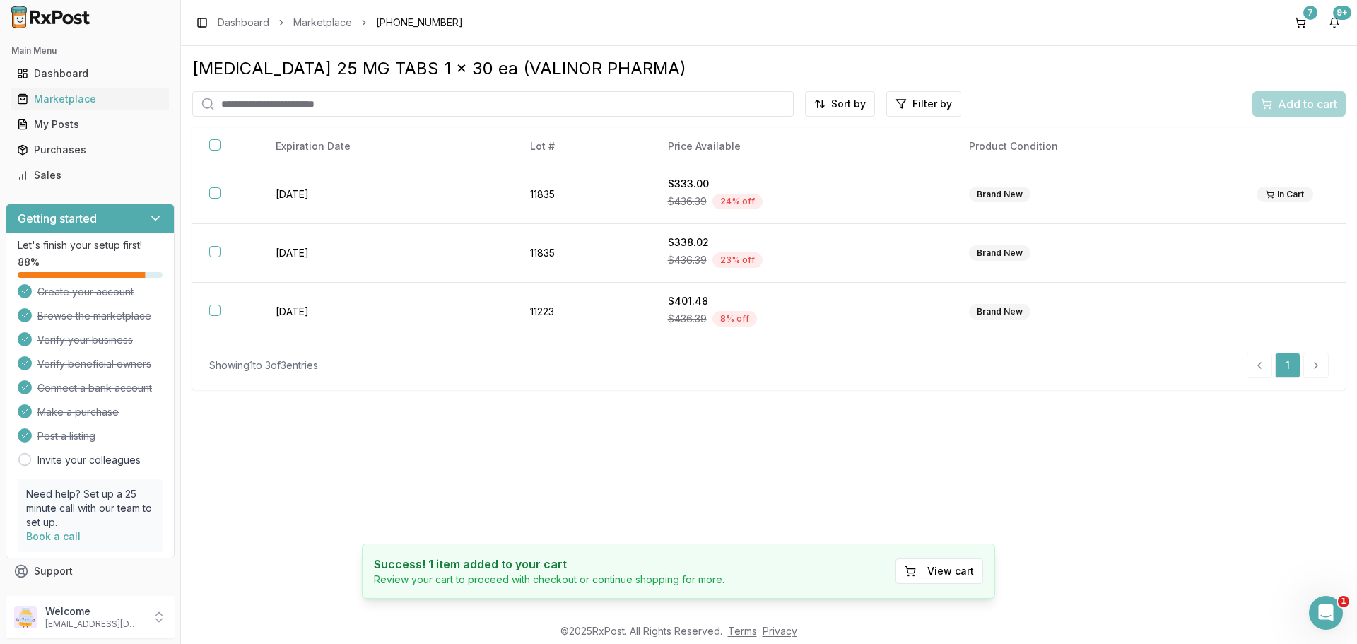
click at [652, 109] on input "search" at bounding box center [492, 103] width 601 height 25
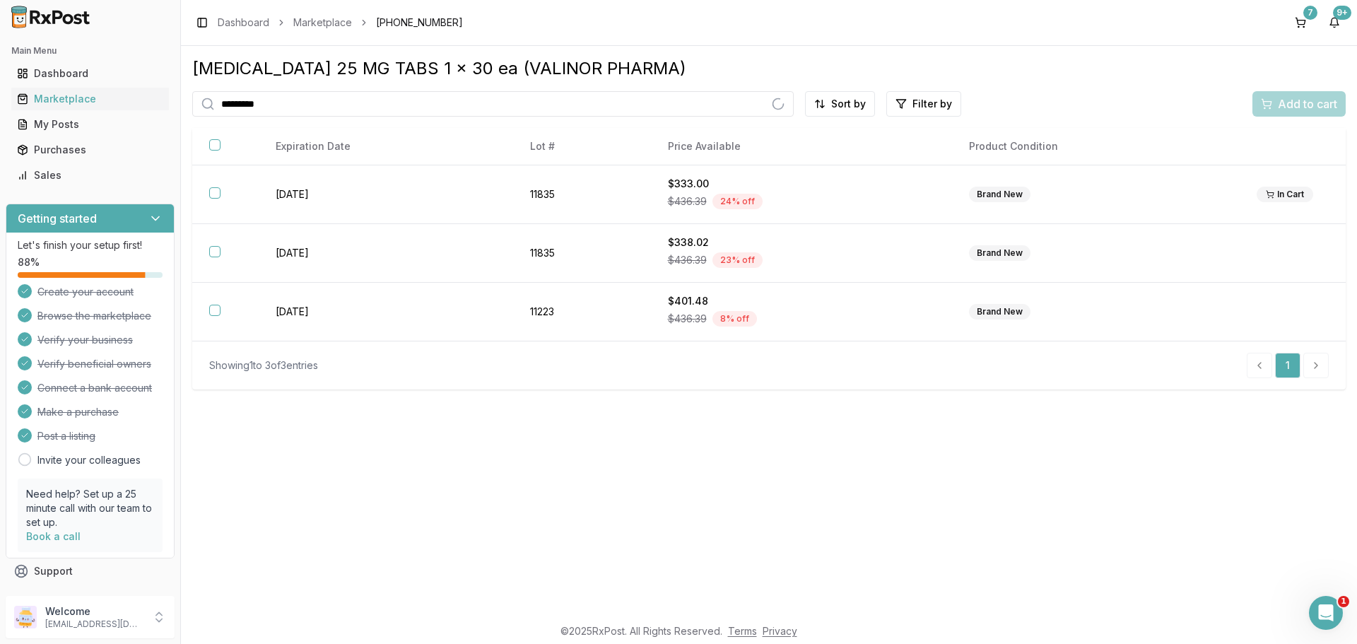
type input "**********"
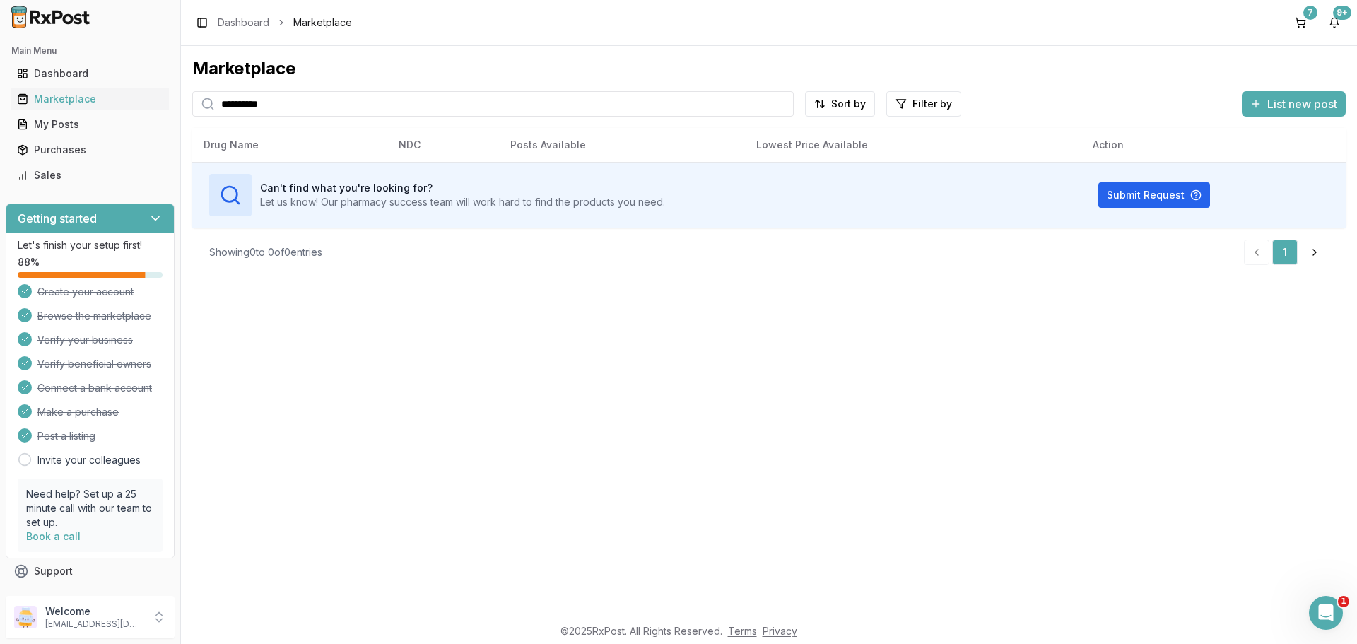
click at [330, 24] on span "Marketplace" at bounding box center [322, 23] width 59 height 14
click at [81, 96] on div "Marketplace" at bounding box center [90, 99] width 146 height 14
click at [68, 79] on div "Dashboard" at bounding box center [90, 73] width 146 height 14
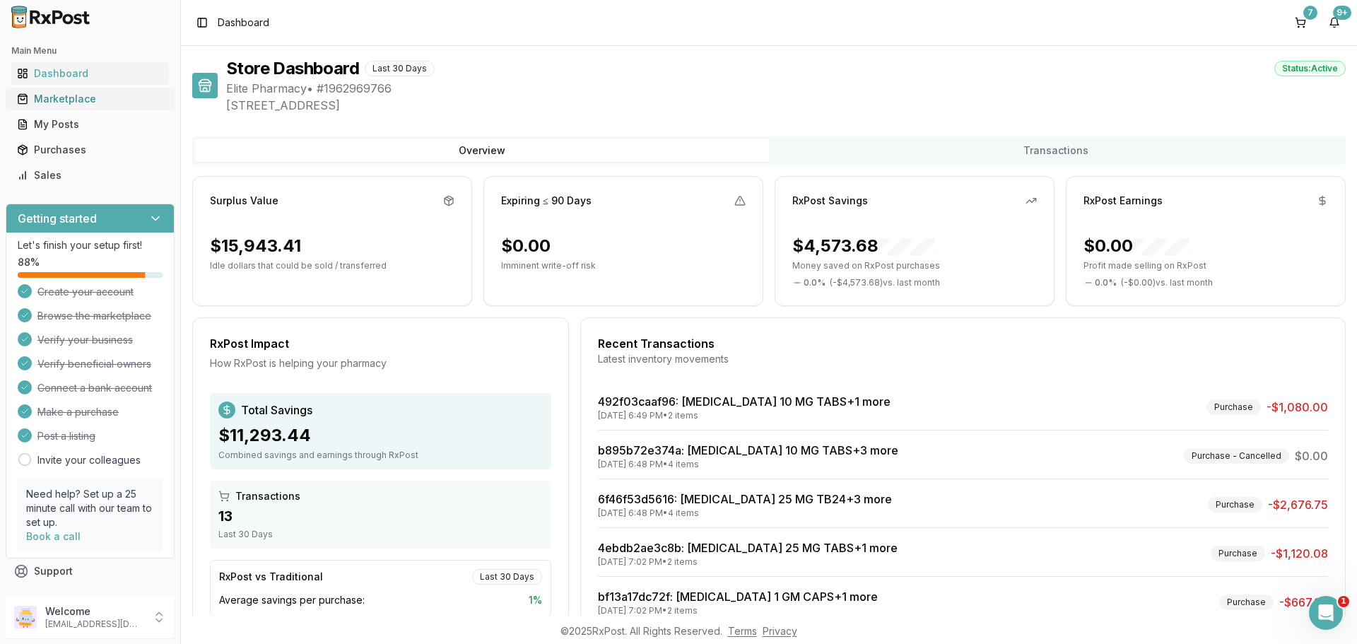
click at [89, 102] on div "Marketplace" at bounding box center [90, 99] width 146 height 14
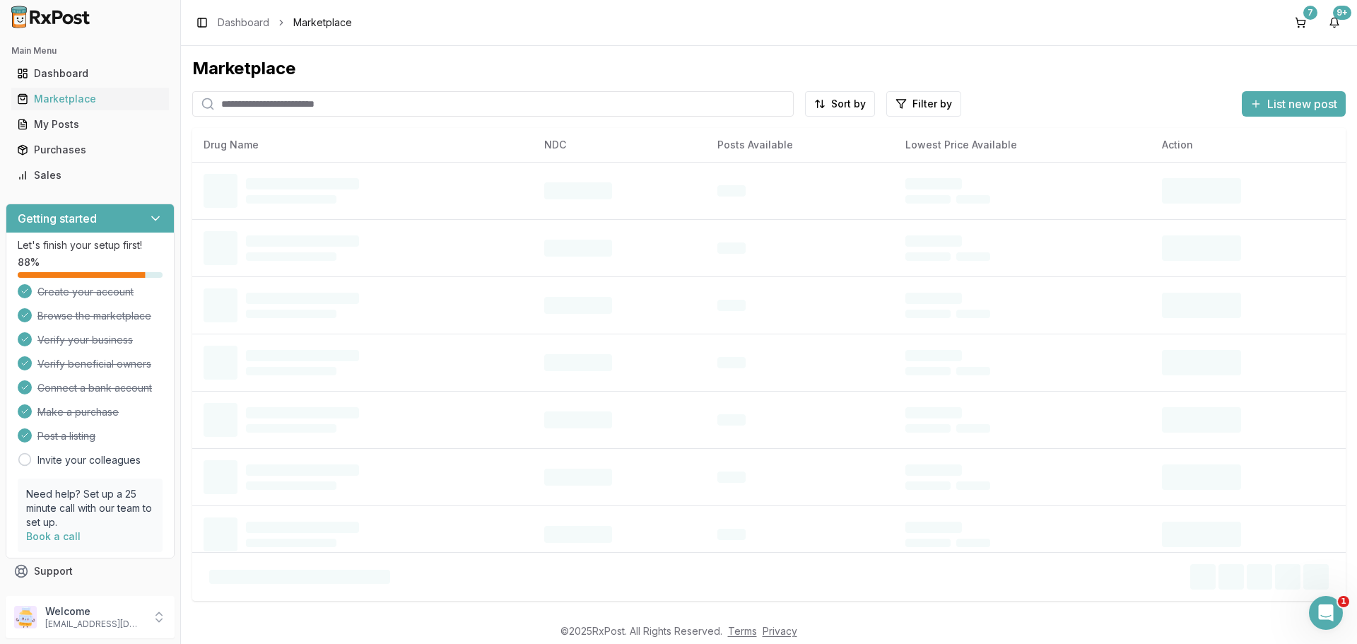
click at [303, 103] on input "search" at bounding box center [492, 103] width 601 height 25
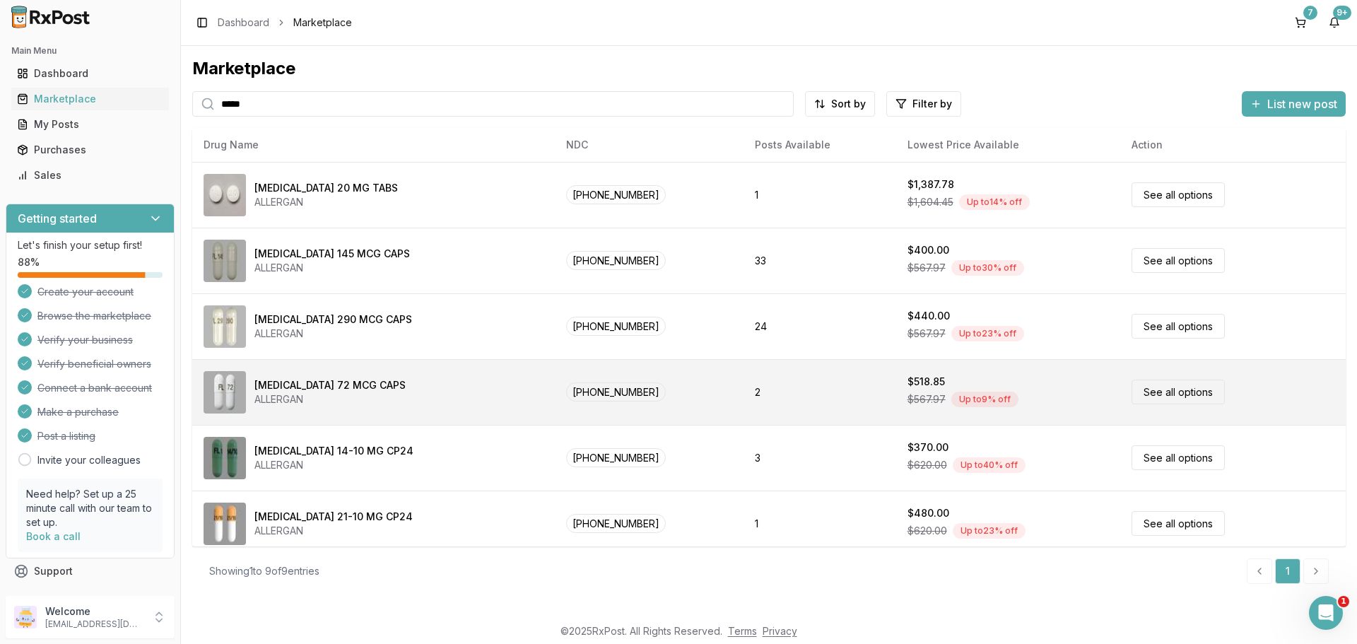
type input "*****"
click at [308, 377] on div "Linzess 72 MCG CAPS ALLERGAN" at bounding box center [374, 392] width 340 height 42
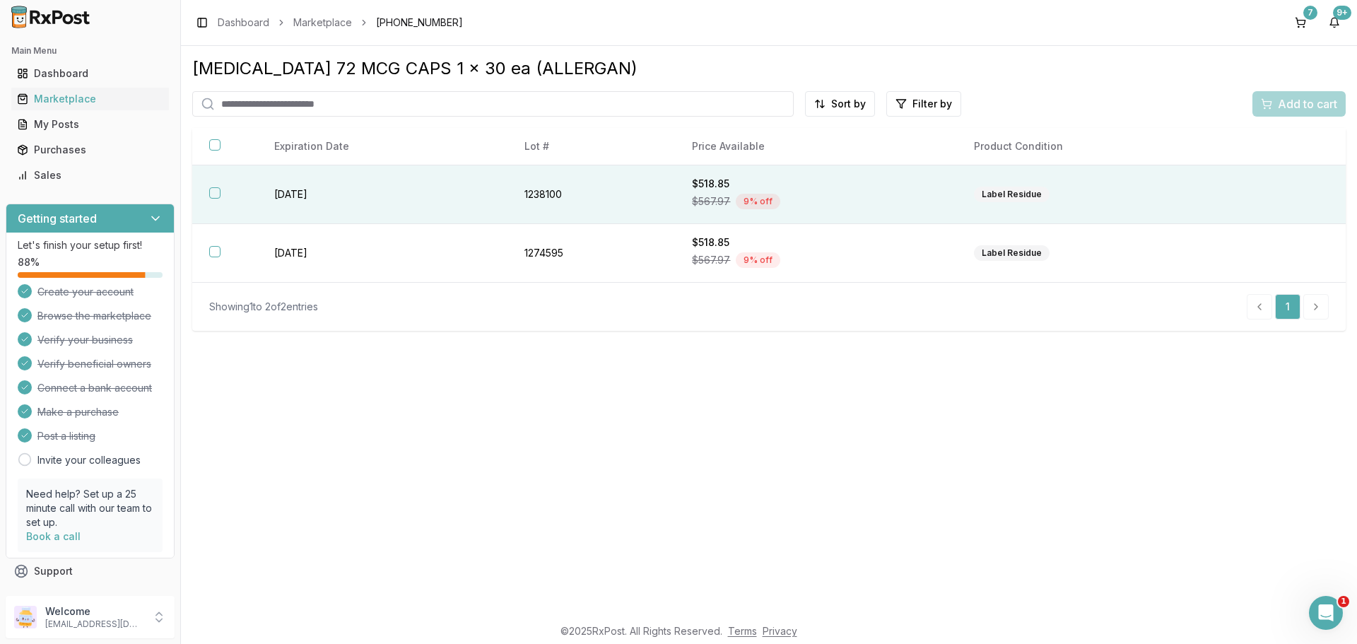
click at [447, 184] on td "[DATE]" at bounding box center [382, 194] width 250 height 59
click at [1293, 99] on span "Add to cart" at bounding box center [1307, 103] width 59 height 17
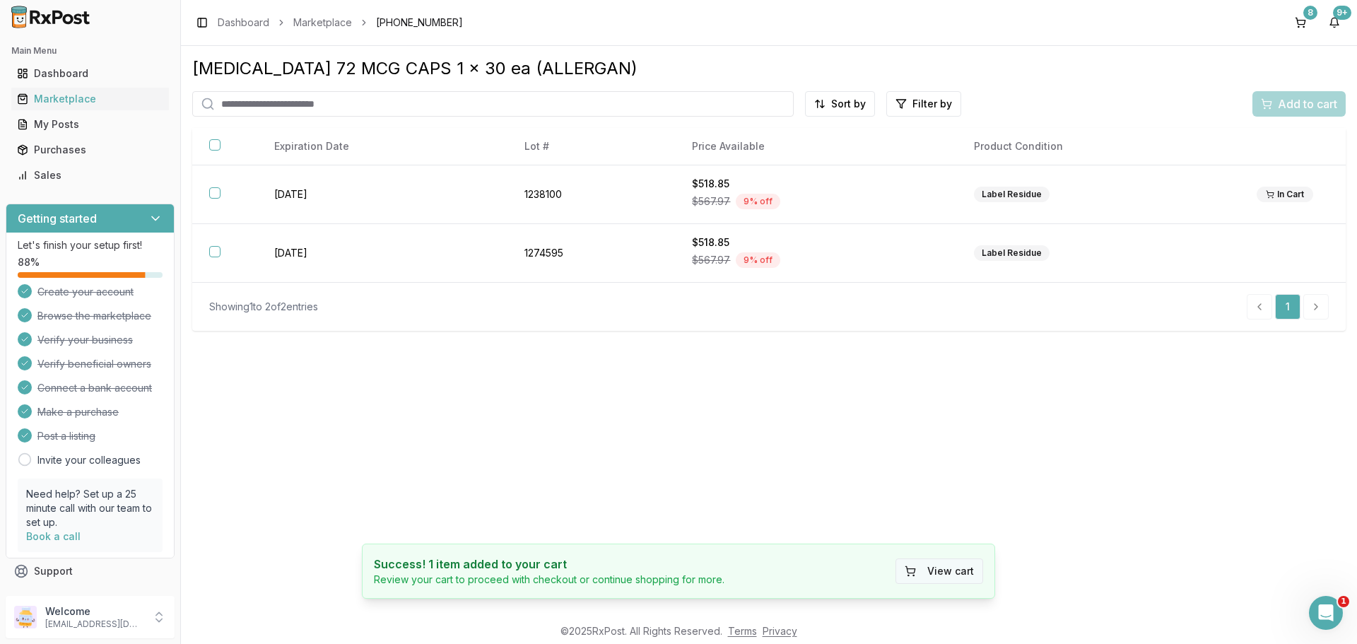
click at [961, 567] on button "View cart" at bounding box center [940, 570] width 88 height 25
